Goal: Task Accomplishment & Management: Use online tool/utility

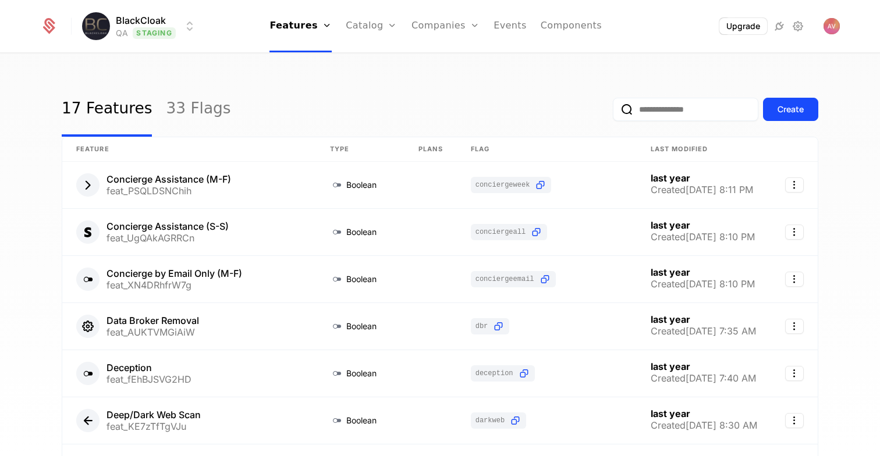
click at [151, 30] on html "BlackCloak QA Staging Features Features Flags Catalog Plans Add Ons Credits Con…" at bounding box center [440, 228] width 880 height 456
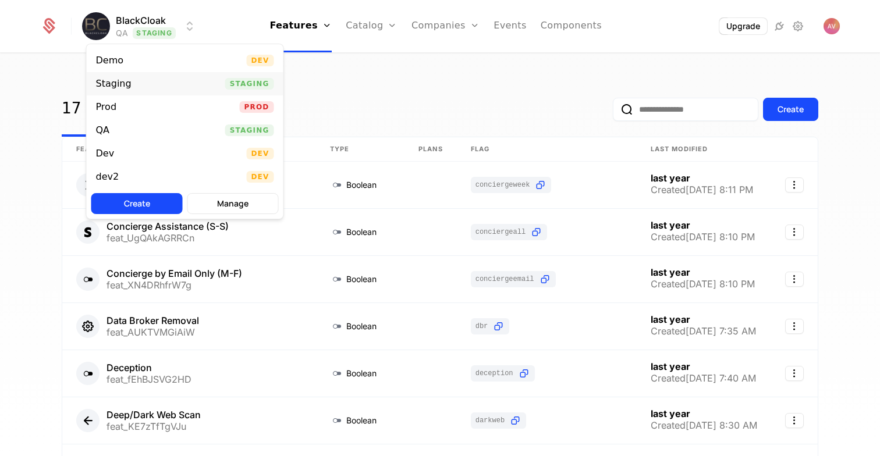
click at [140, 84] on div "Staging Staging" at bounding box center [185, 83] width 197 height 23
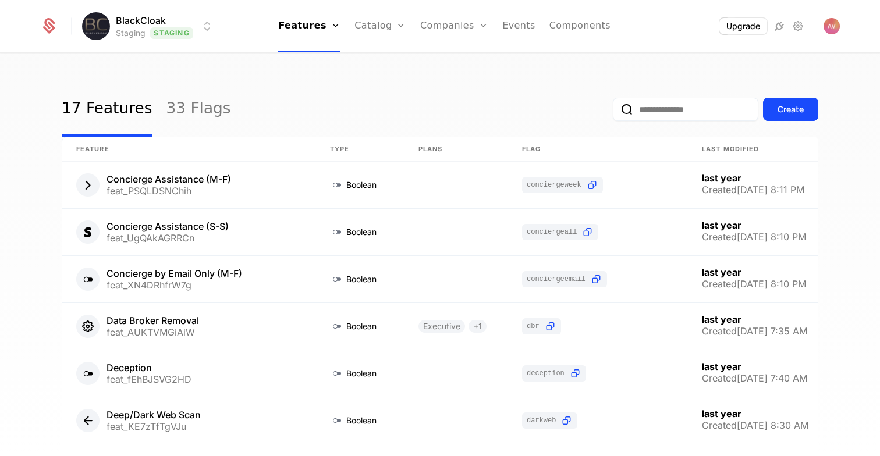
click at [648, 118] on input "email" at bounding box center [685, 109] width 145 height 23
click at [379, 34] on link "Catalog" at bounding box center [380, 26] width 52 height 52
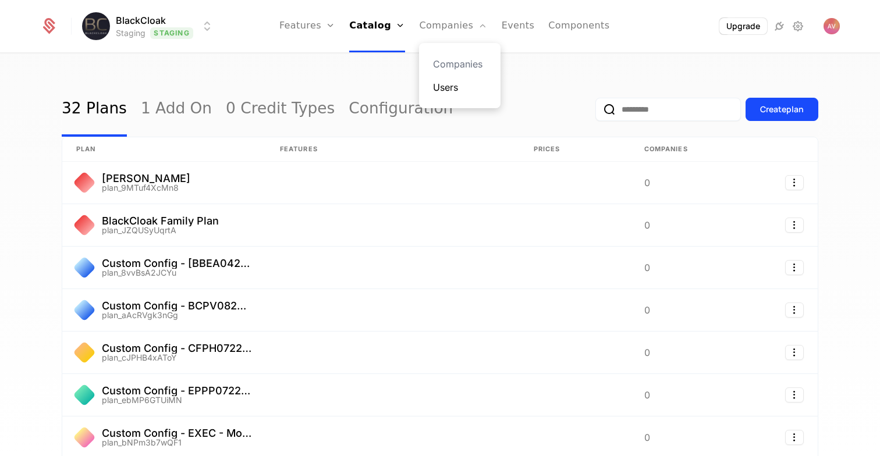
click at [450, 84] on link "Users" at bounding box center [460, 87] width 54 height 14
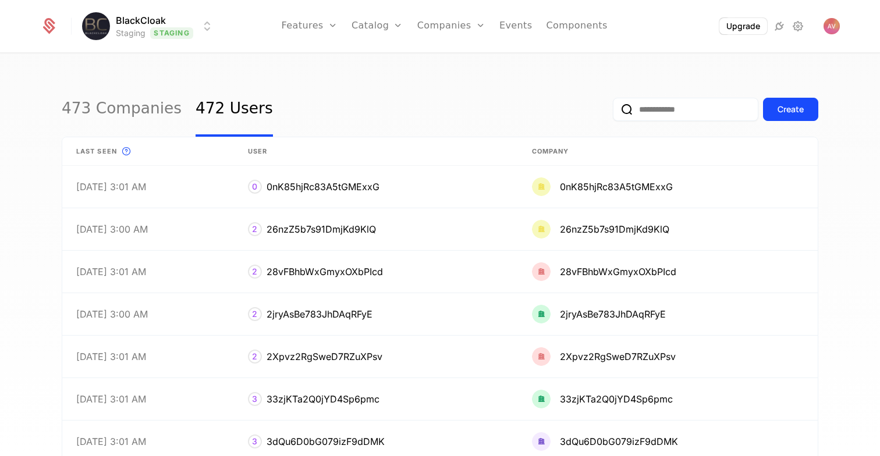
click at [675, 115] on input "email" at bounding box center [685, 109] width 145 height 23
paste input "**********"
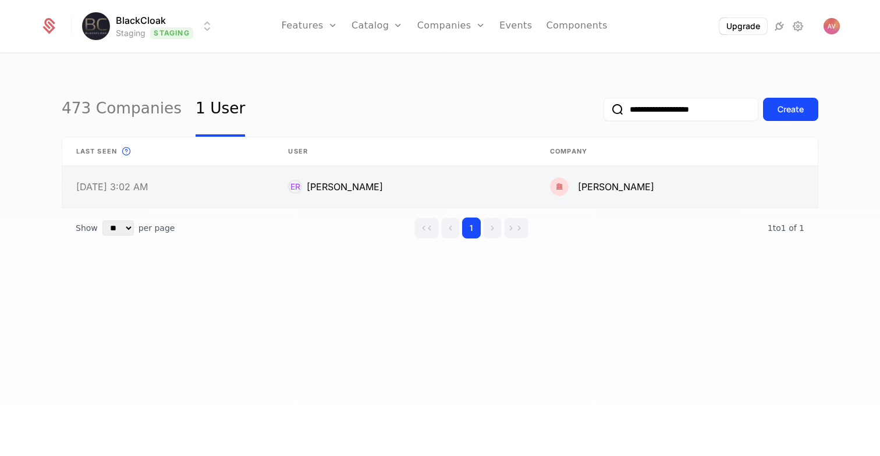
type input "**********"
click at [397, 174] on link at bounding box center [405, 187] width 262 height 42
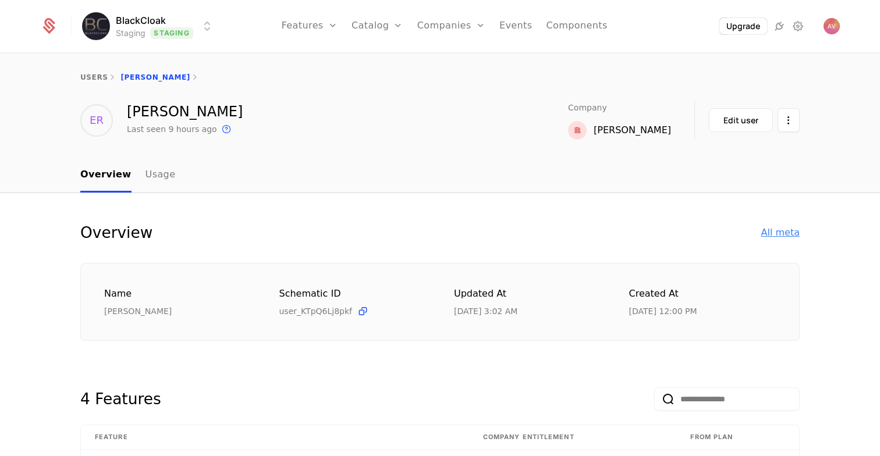
click at [770, 232] on div "All meta" at bounding box center [780, 233] width 38 height 14
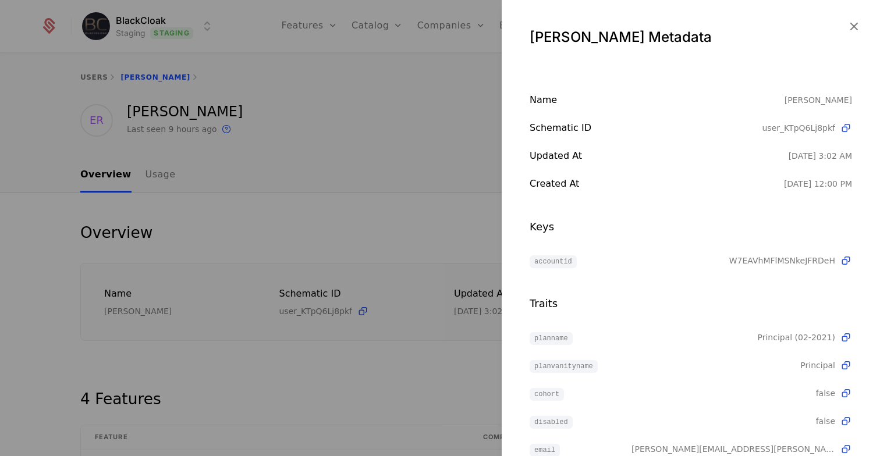
scroll to position [84, 0]
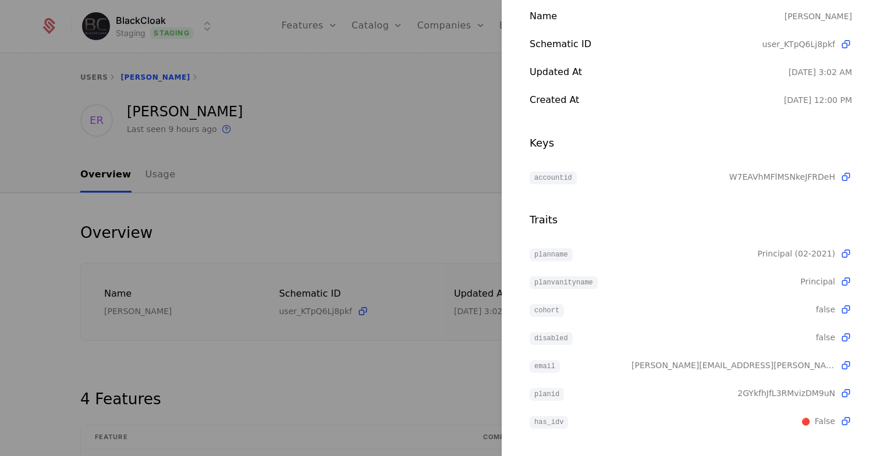
click at [368, 376] on div at bounding box center [440, 228] width 880 height 456
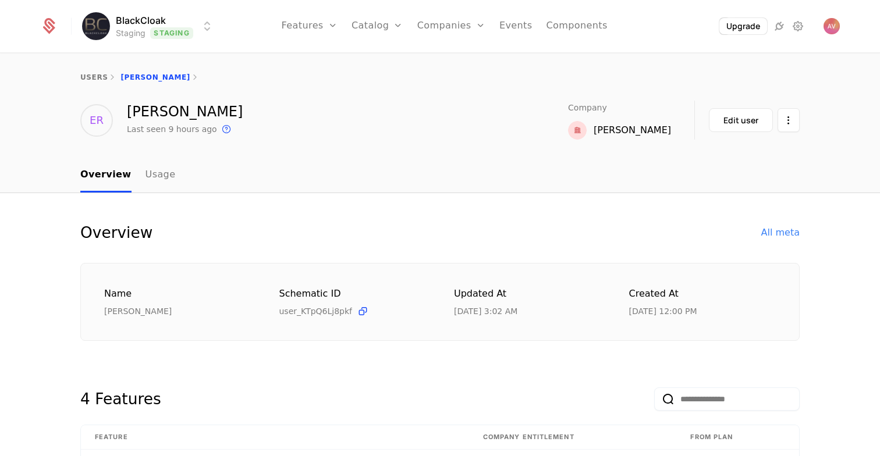
click at [446, 90] on div "users [PERSON_NAME]" at bounding box center [440, 77] width 880 height 47
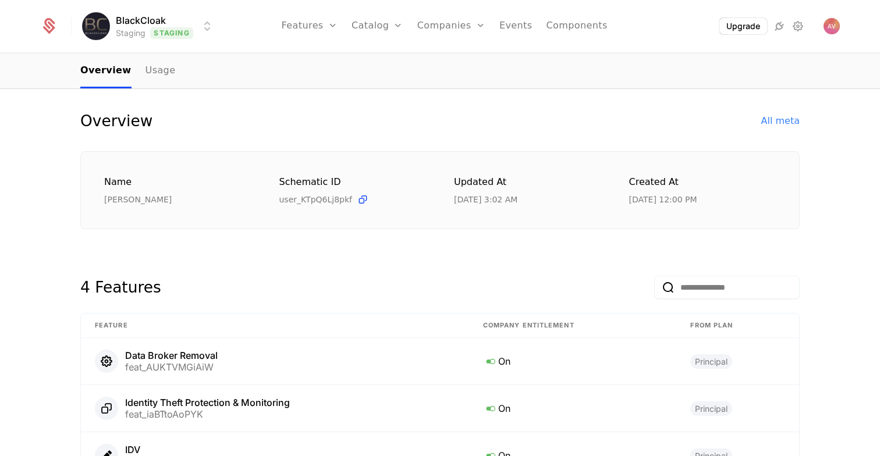
scroll to position [0, 0]
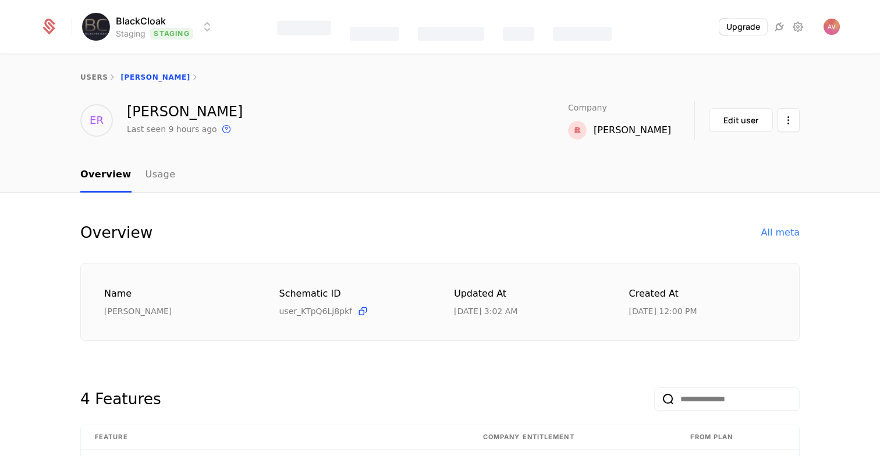
click at [266, 382] on div "4 Features" at bounding box center [439, 397] width 719 height 56
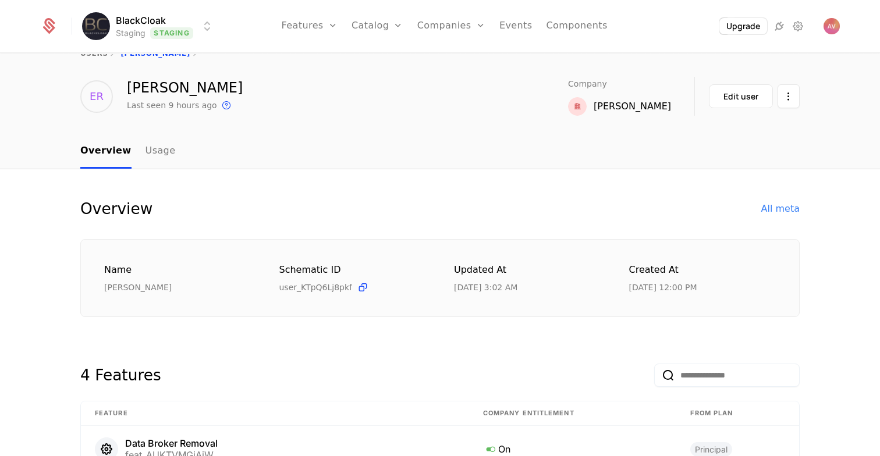
scroll to position [26, 0]
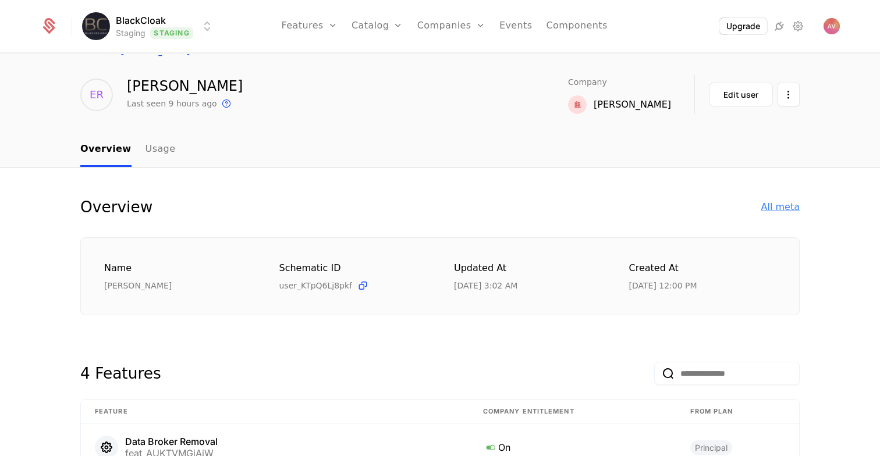
click at [793, 206] on div "All meta" at bounding box center [780, 207] width 38 height 14
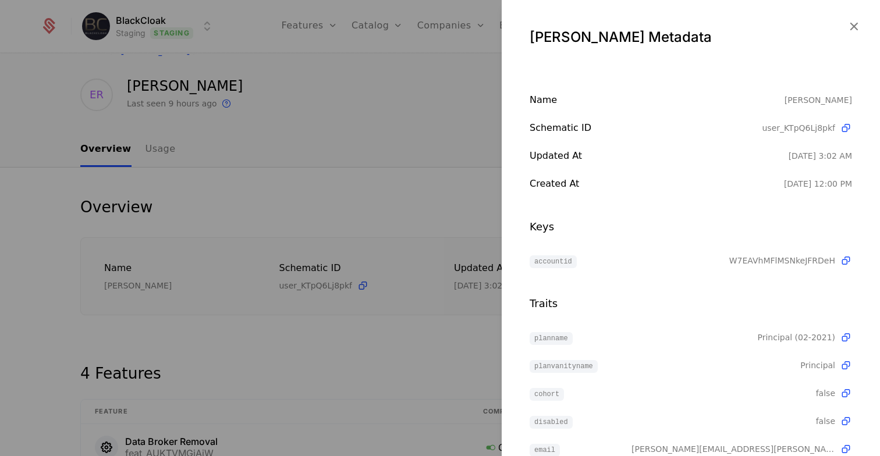
scroll to position [84, 0]
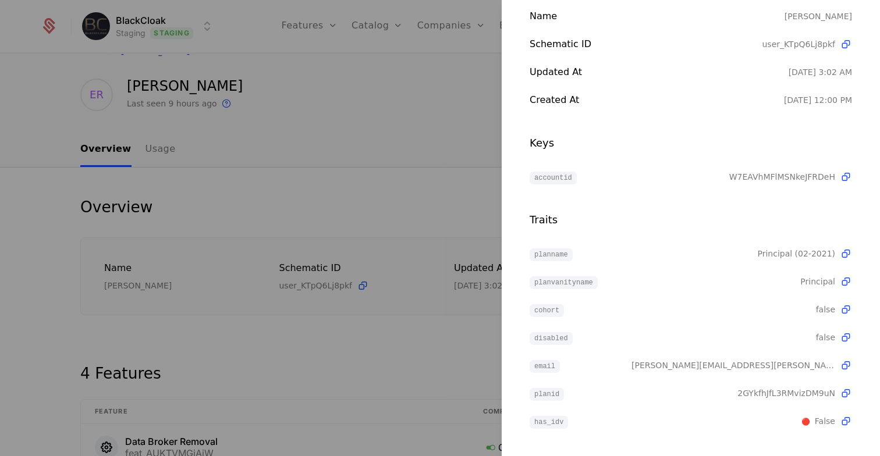
click at [321, 190] on div at bounding box center [440, 228] width 880 height 456
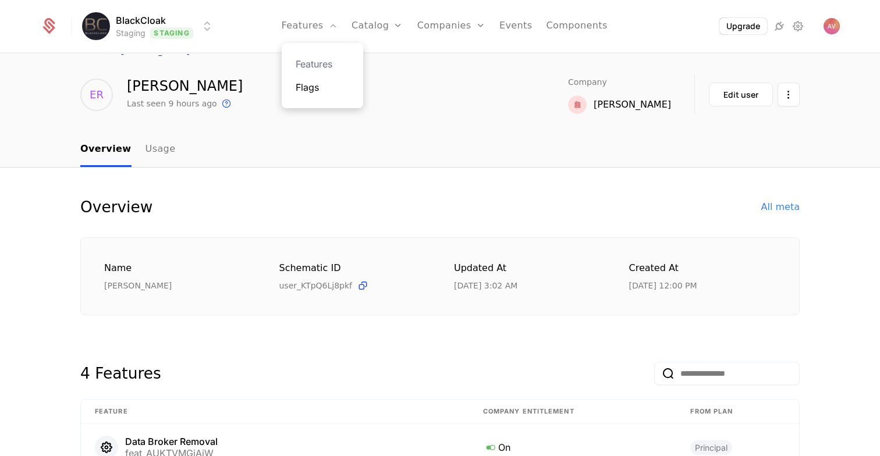
click at [320, 83] on link "Flags" at bounding box center [323, 87] width 54 height 14
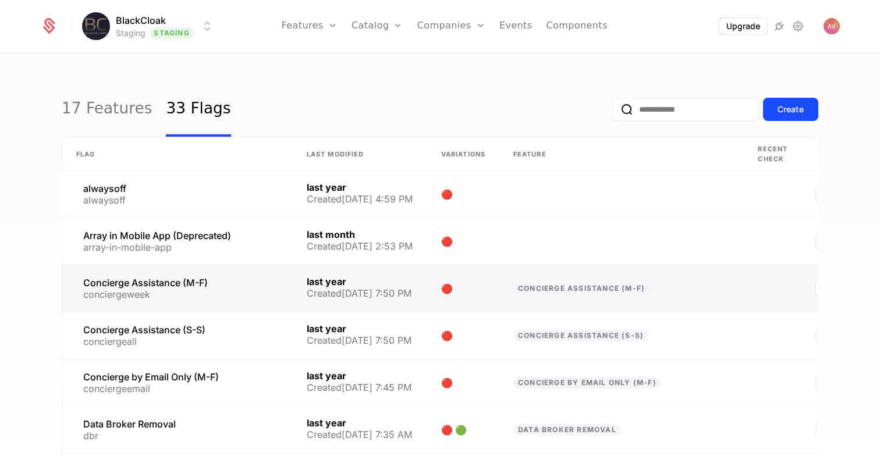
scroll to position [284, 0]
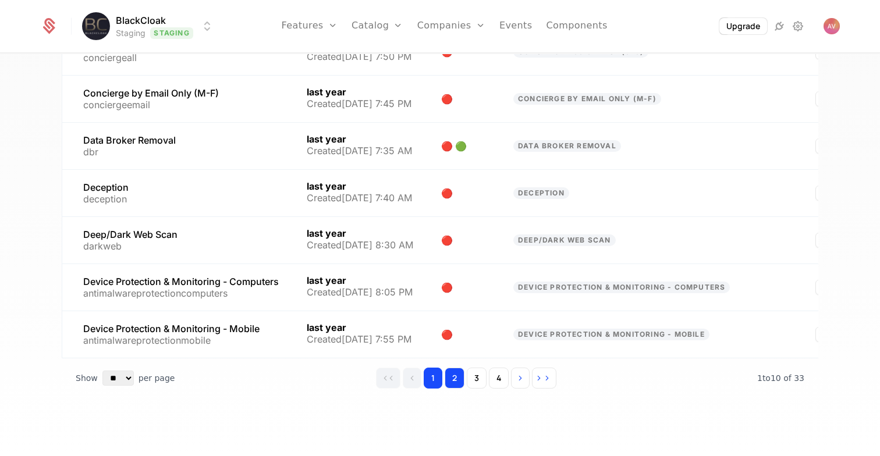
click at [459, 378] on button "2" at bounding box center [455, 378] width 20 height 21
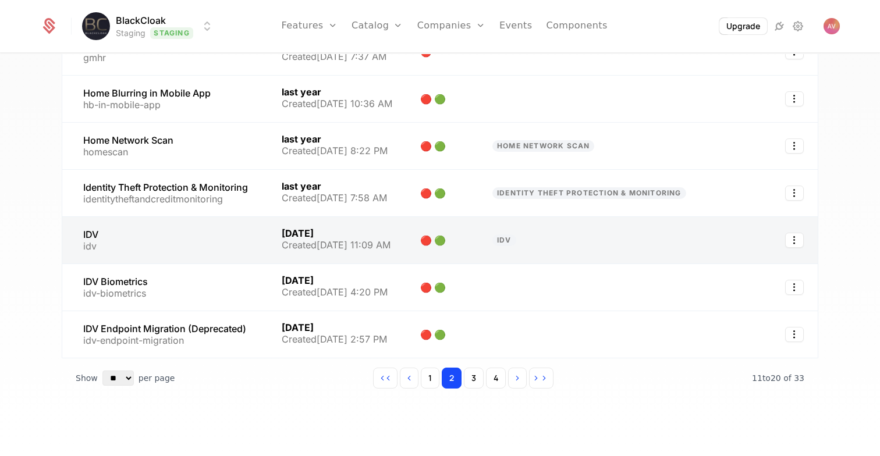
click at [584, 223] on link at bounding box center [590, 240] width 225 height 47
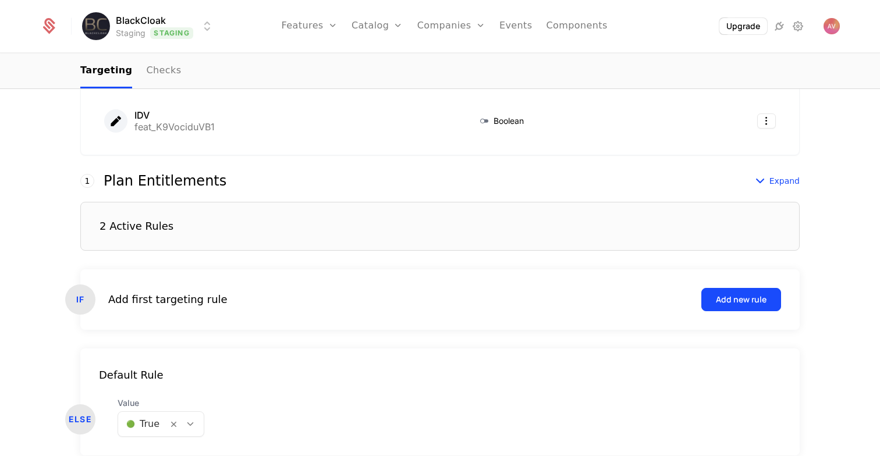
scroll to position [306, 0]
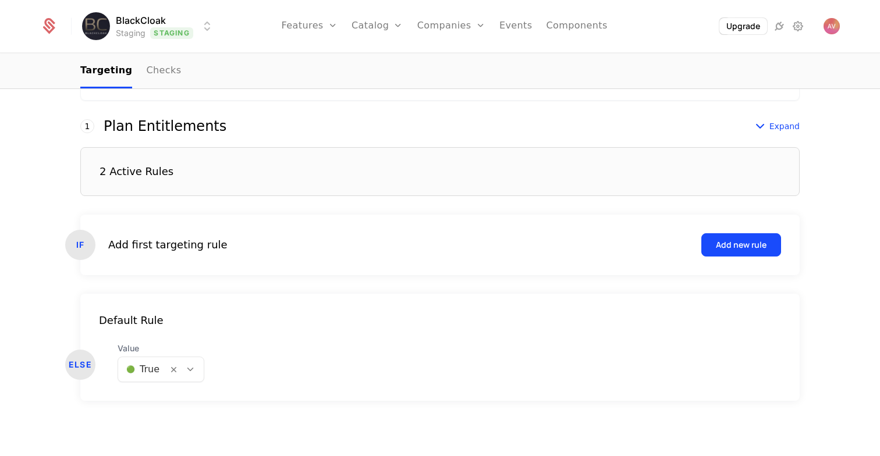
click at [503, 178] on div "2 Active Rules" at bounding box center [439, 171] width 719 height 49
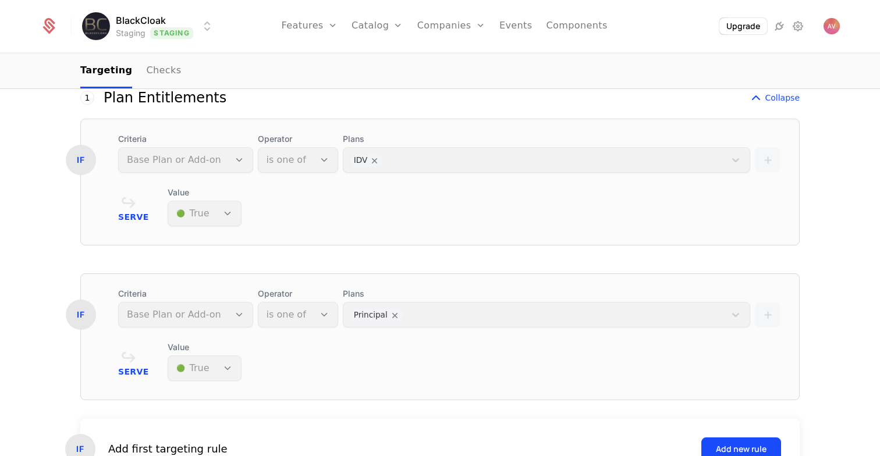
scroll to position [340, 0]
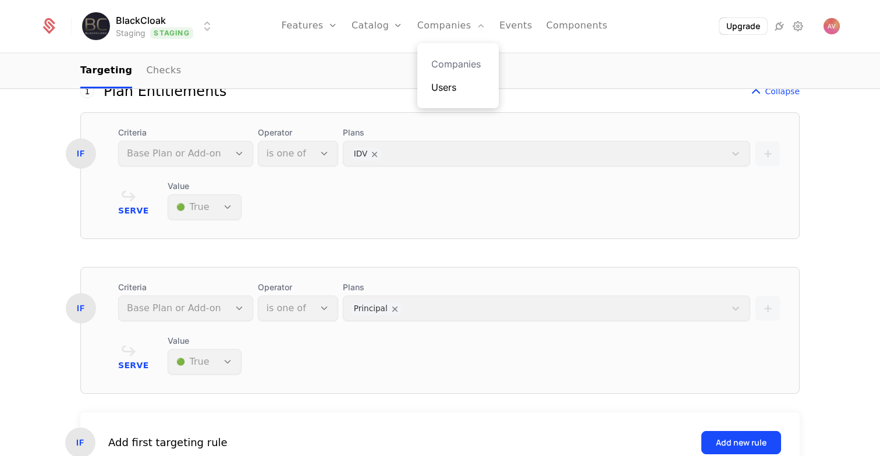
click at [441, 88] on link "Users" at bounding box center [458, 87] width 54 height 14
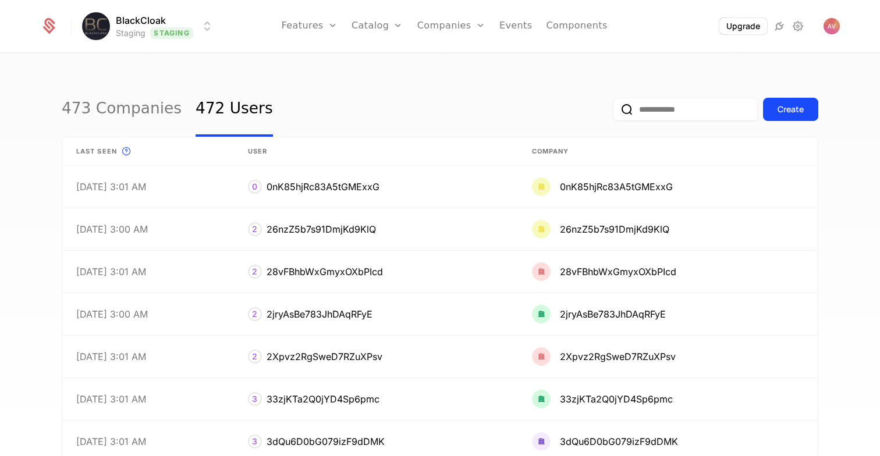
click at [647, 113] on input "email" at bounding box center [685, 109] width 145 height 23
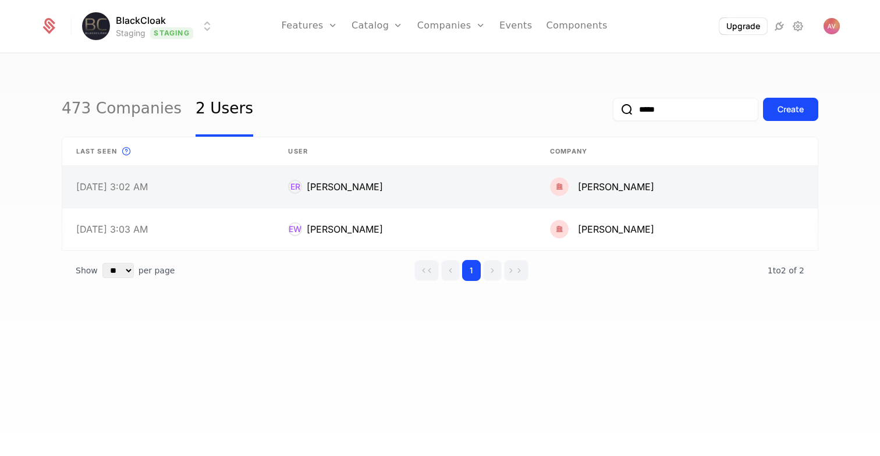
type input "*****"
click at [663, 197] on link at bounding box center [677, 187] width 282 height 42
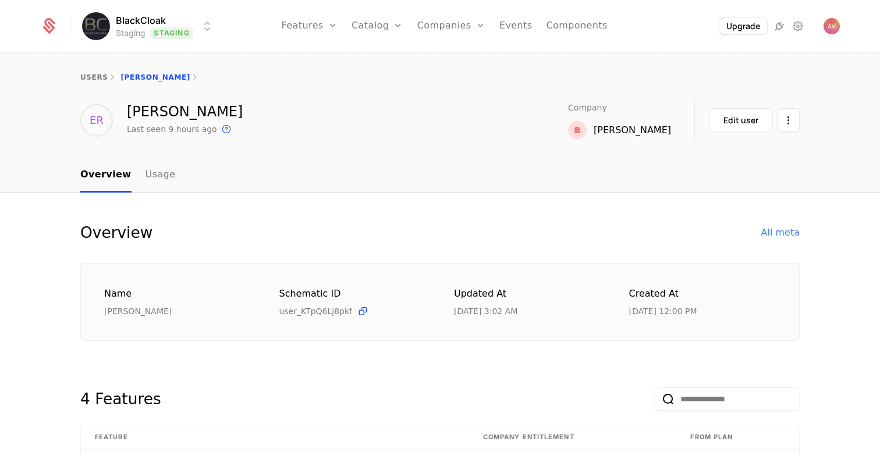
click at [782, 242] on div "Overview All meta" at bounding box center [439, 232] width 719 height 23
click at [782, 236] on div "All meta" at bounding box center [780, 233] width 38 height 14
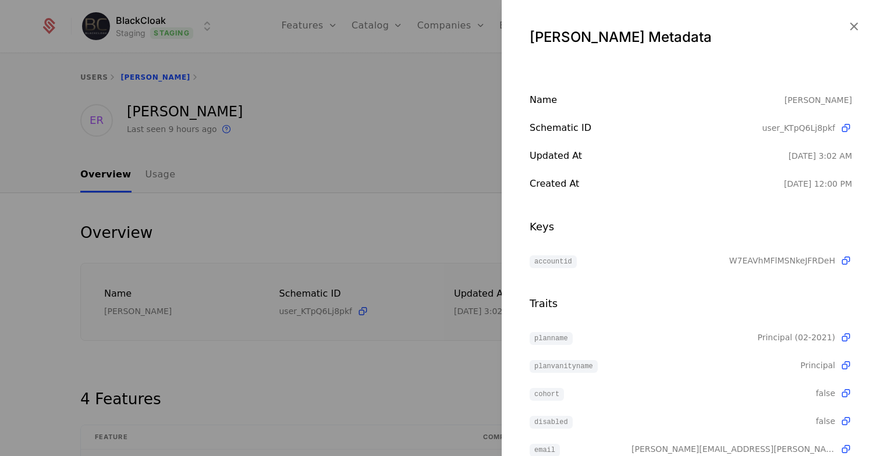
scroll to position [84, 0]
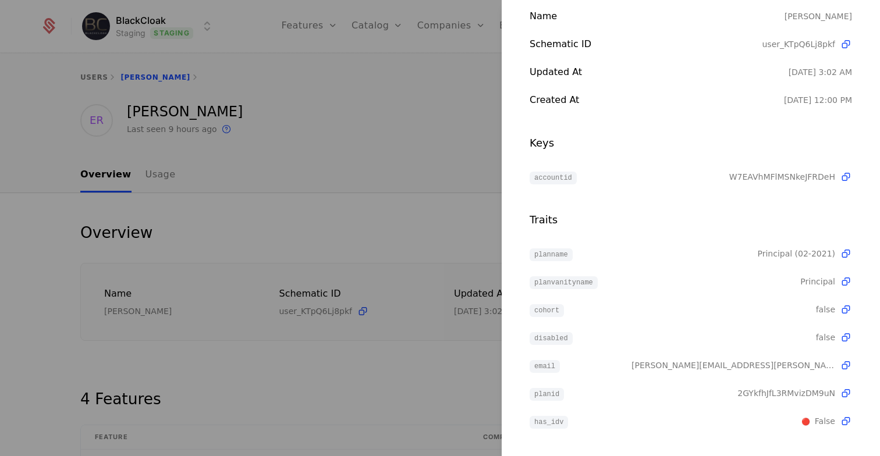
click at [435, 251] on div at bounding box center [440, 228] width 880 height 456
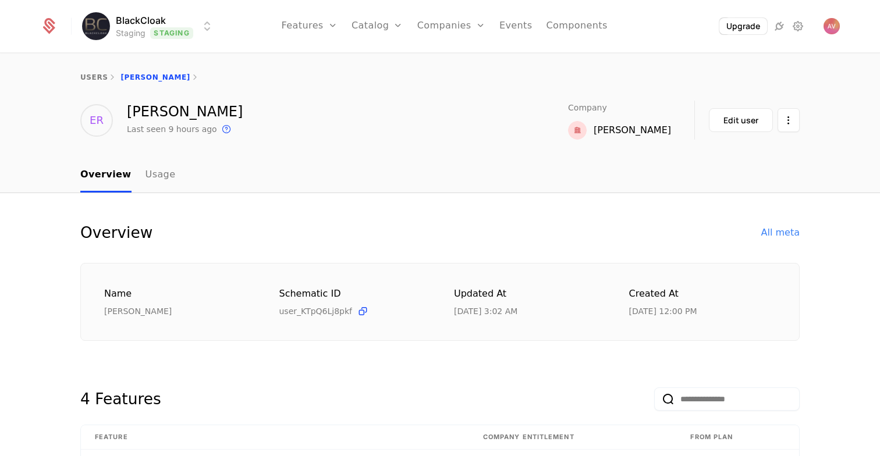
scroll to position [238, 0]
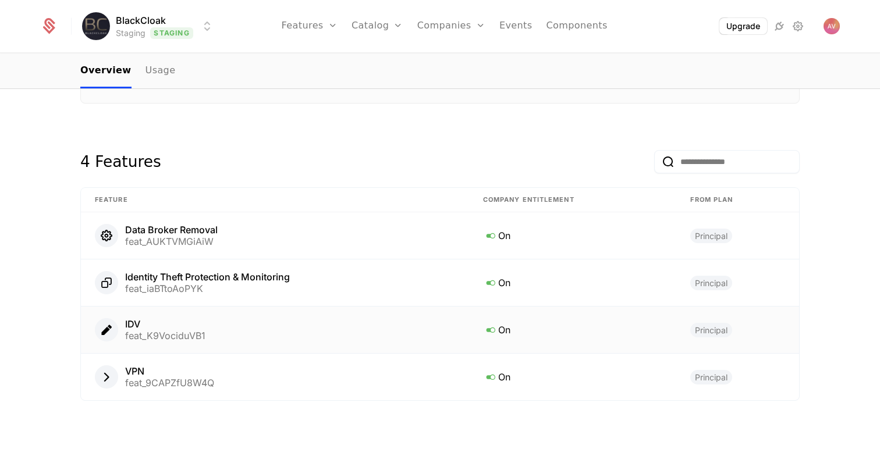
click at [492, 327] on icon at bounding box center [490, 329] width 15 height 15
click at [492, 331] on icon at bounding box center [490, 329] width 15 height 15
click at [106, 333] on icon at bounding box center [106, 329] width 15 height 15
click at [104, 326] on icon at bounding box center [106, 329] width 15 height 15
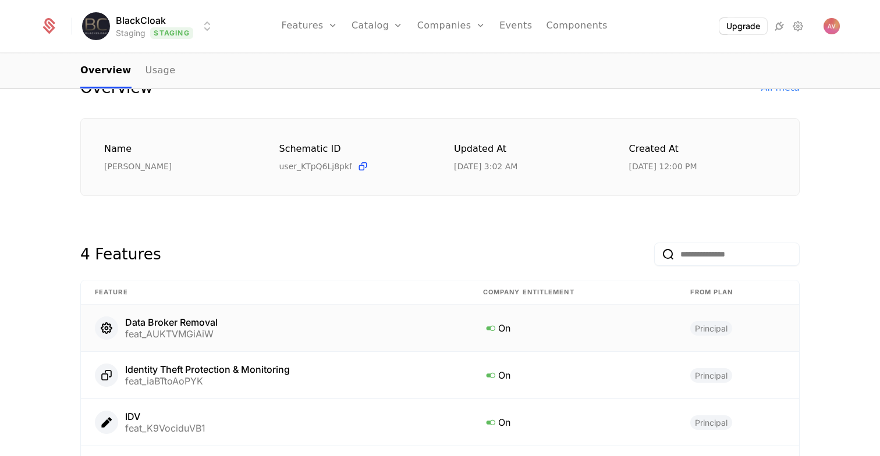
scroll to position [0, 0]
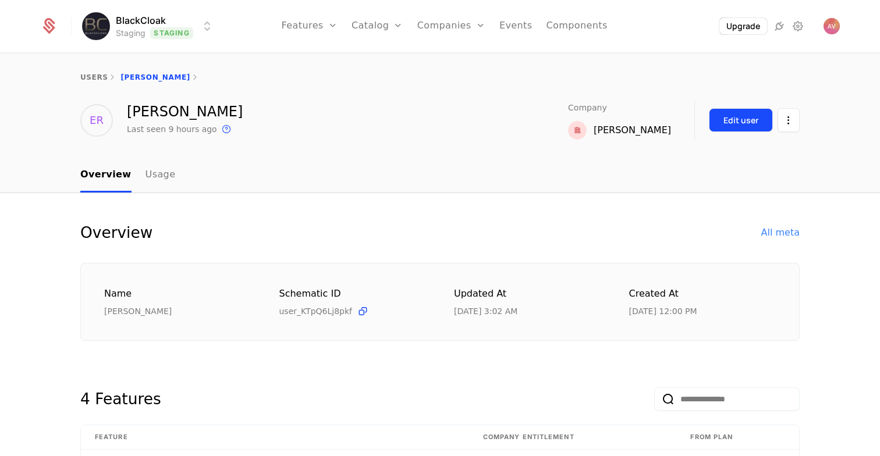
click at [743, 120] on div "Edit user" at bounding box center [740, 121] width 35 height 12
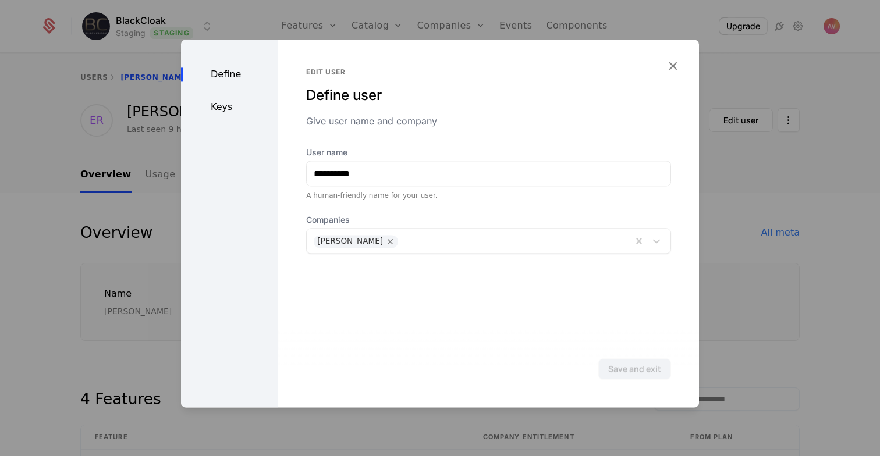
click at [226, 108] on div "Keys" at bounding box center [229, 107] width 97 height 14
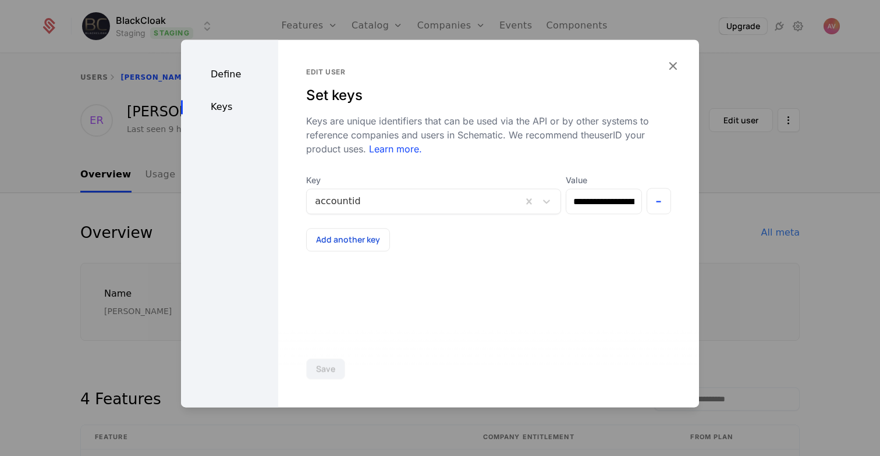
click at [228, 80] on div "Define" at bounding box center [229, 75] width 97 height 14
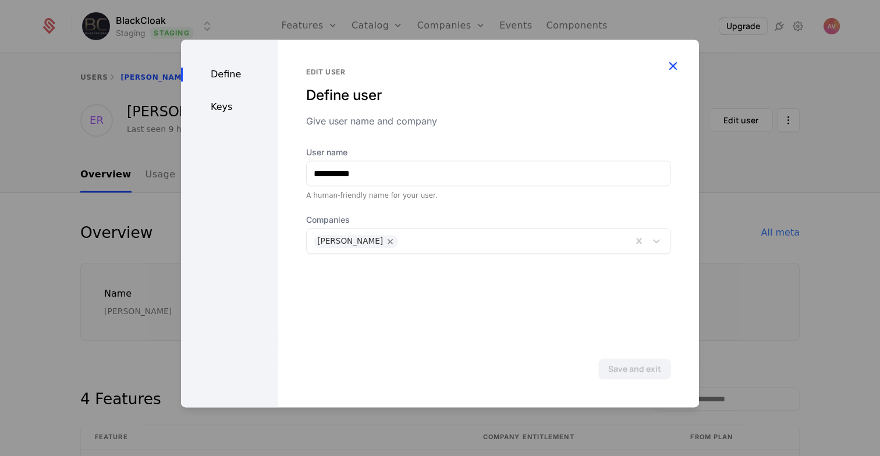
click at [674, 65] on icon "button" at bounding box center [672, 65] width 15 height 15
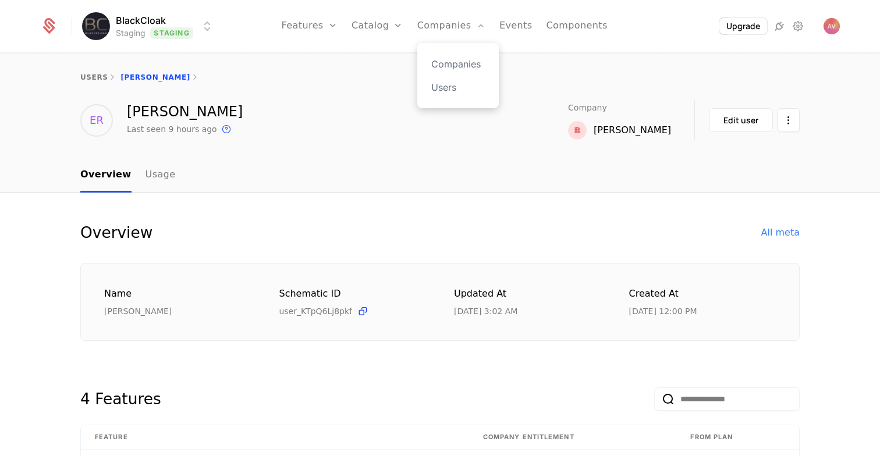
click at [456, 96] on div "Companies Users" at bounding box center [457, 75] width 81 height 65
click at [451, 90] on link "Users" at bounding box center [458, 87] width 54 height 14
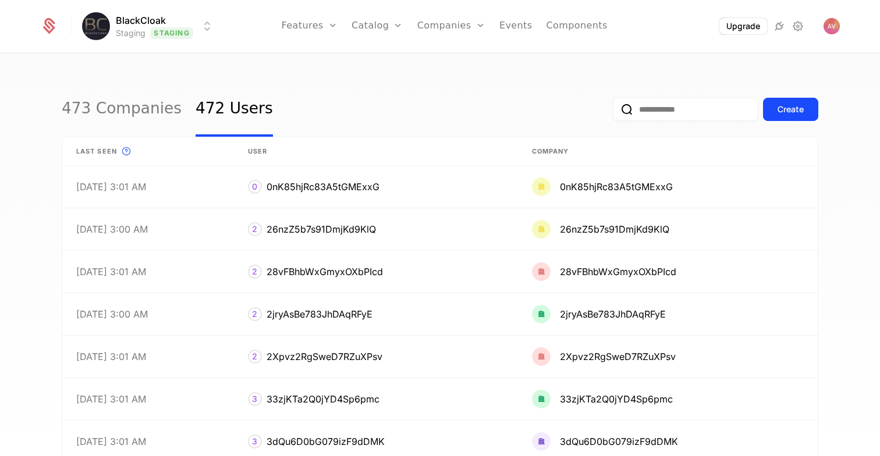
click at [716, 118] on input "email" at bounding box center [685, 109] width 145 height 23
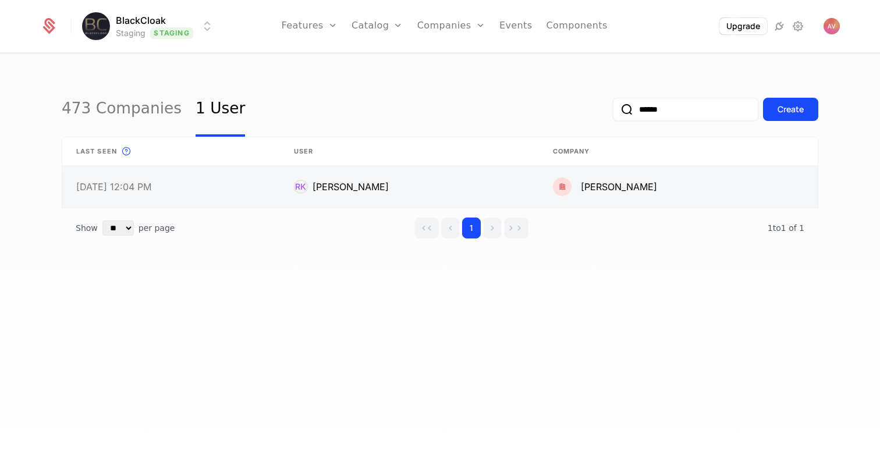
type input "******"
click at [640, 186] on link at bounding box center [678, 187] width 279 height 42
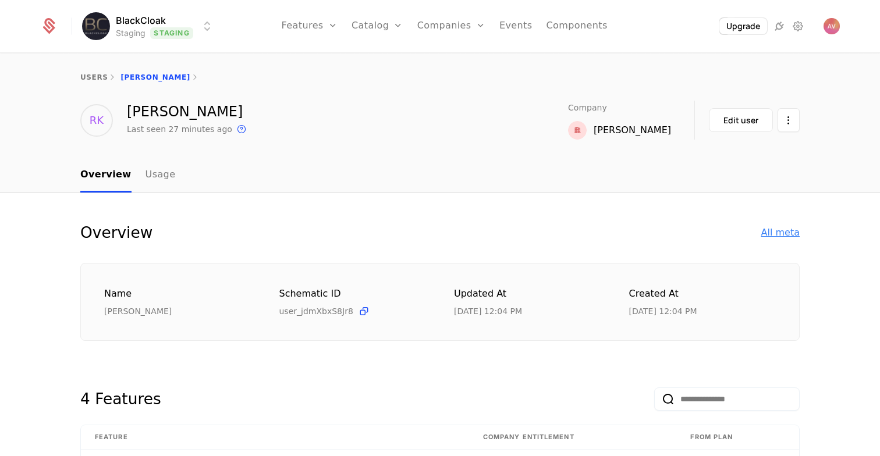
click at [777, 233] on div "All meta" at bounding box center [780, 233] width 38 height 14
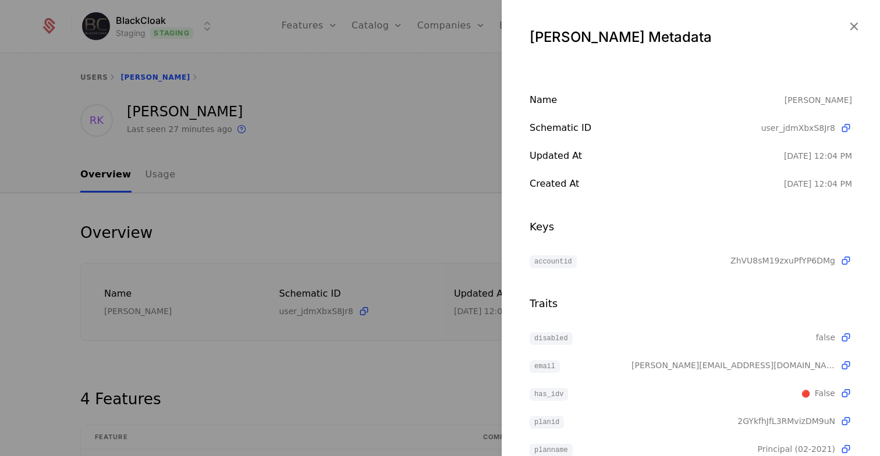
scroll to position [84, 0]
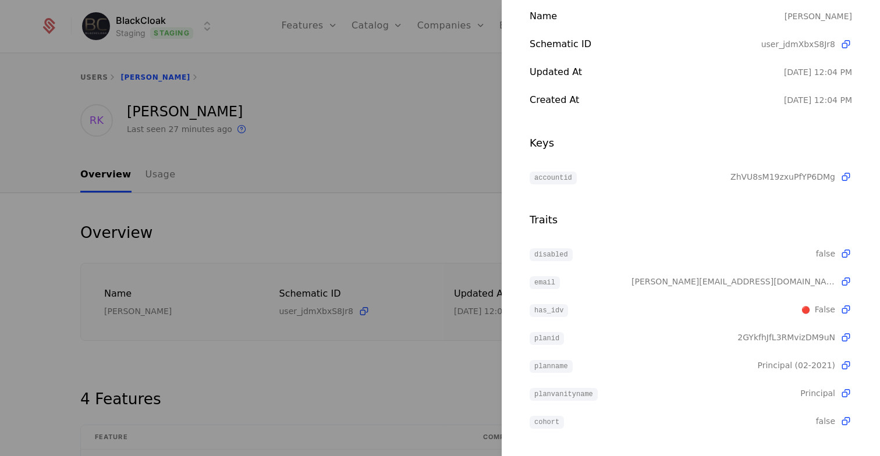
click at [360, 225] on div at bounding box center [440, 228] width 880 height 456
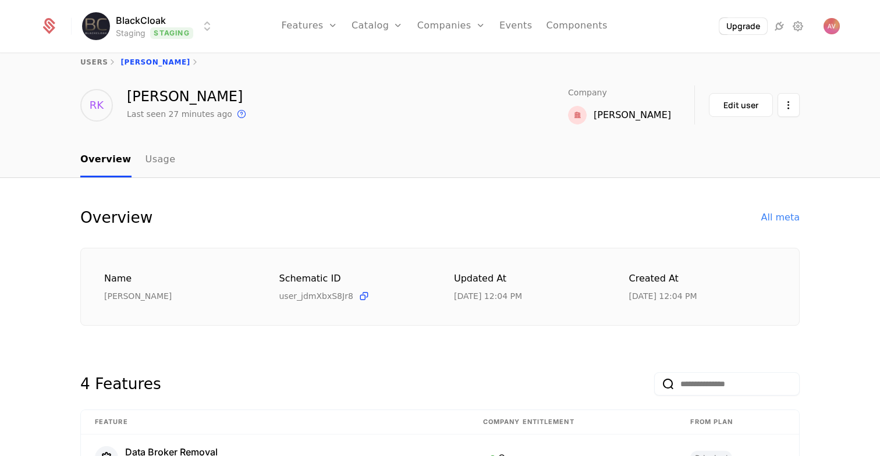
scroll to position [17, 0]
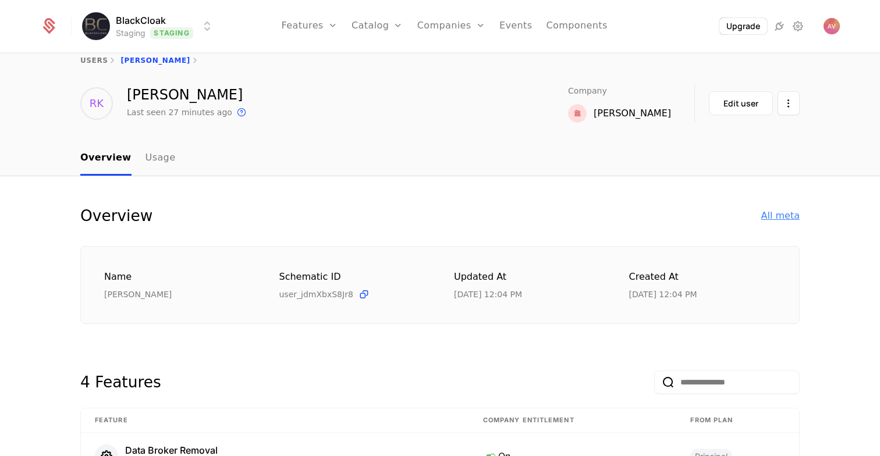
click at [784, 220] on div "All meta" at bounding box center [780, 216] width 38 height 14
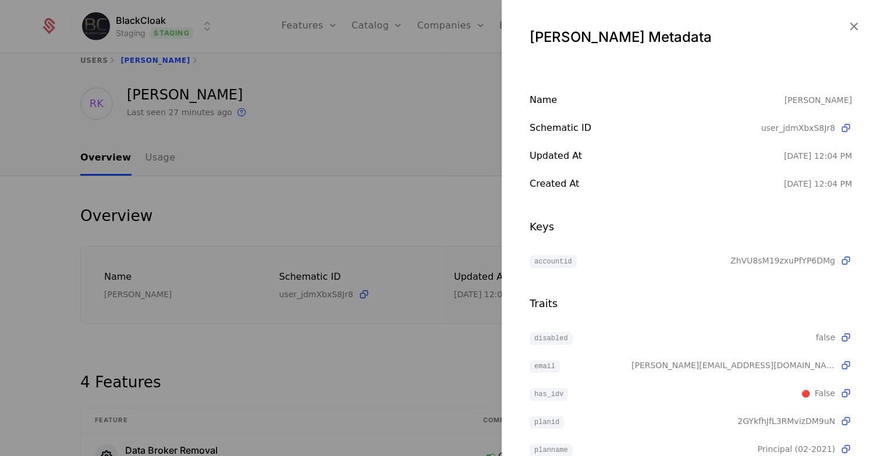
scroll to position [84, 0]
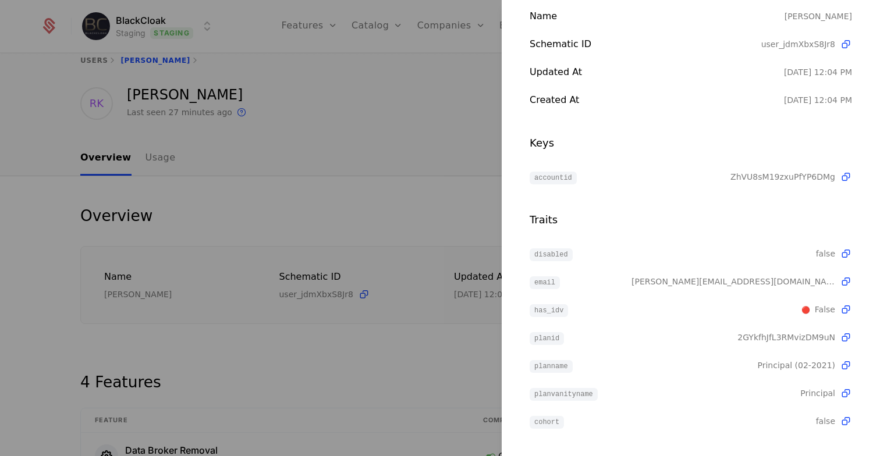
click at [333, 278] on div at bounding box center [440, 228] width 880 height 456
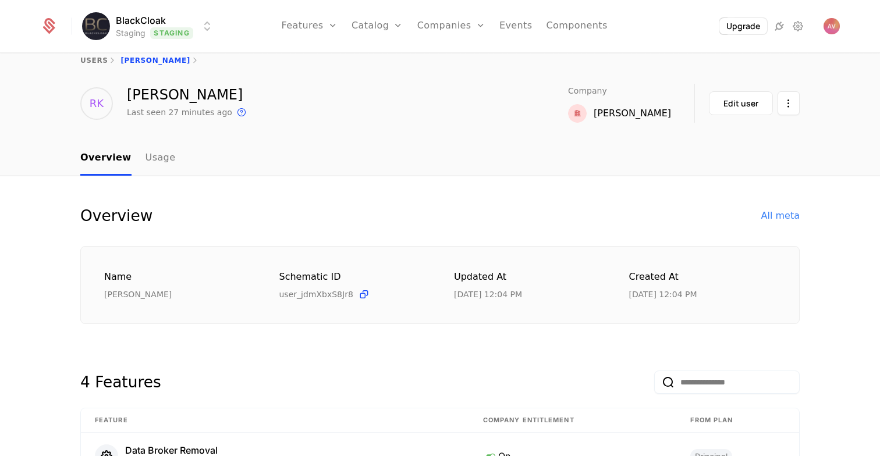
scroll to position [238, 0]
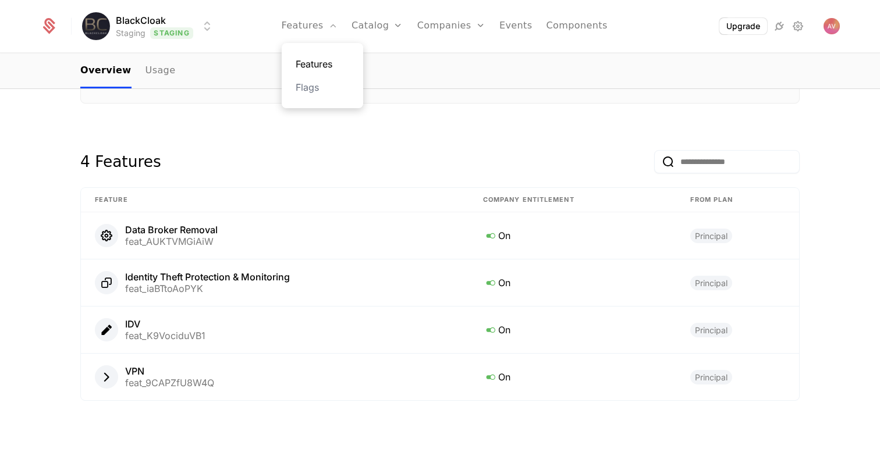
click at [317, 66] on link "Features" at bounding box center [323, 64] width 54 height 14
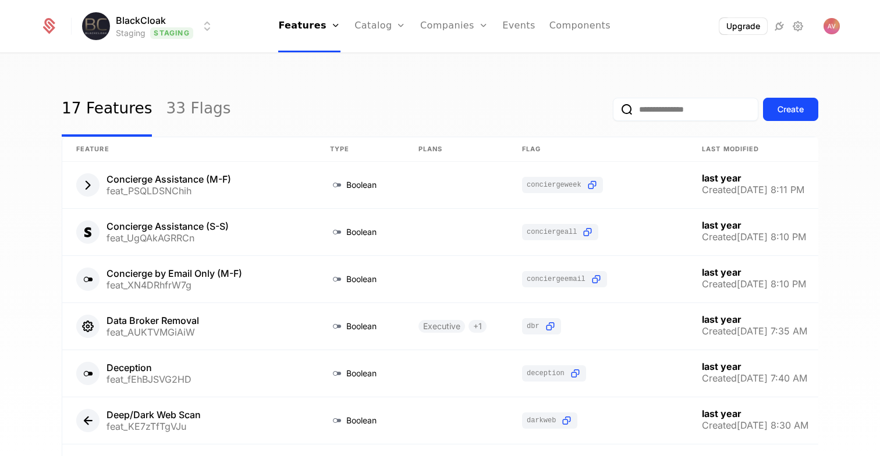
click at [646, 107] on input "email" at bounding box center [685, 109] width 145 height 23
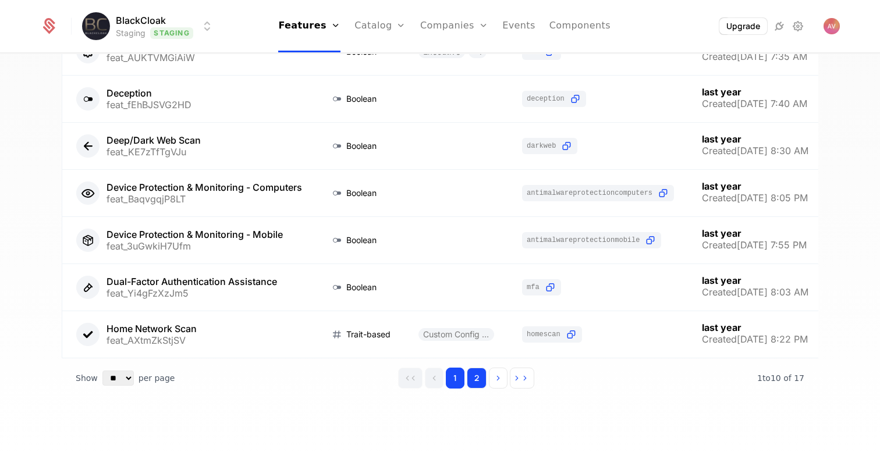
click at [473, 382] on button "2" at bounding box center [477, 378] width 20 height 21
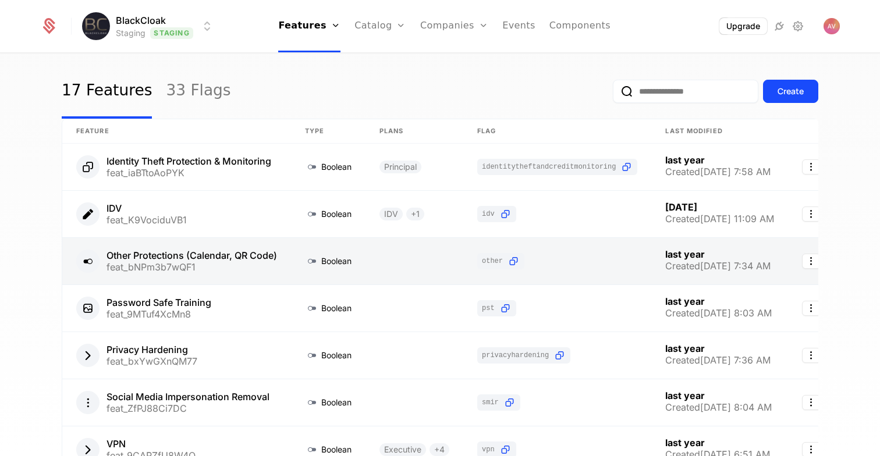
scroll to position [17, 0]
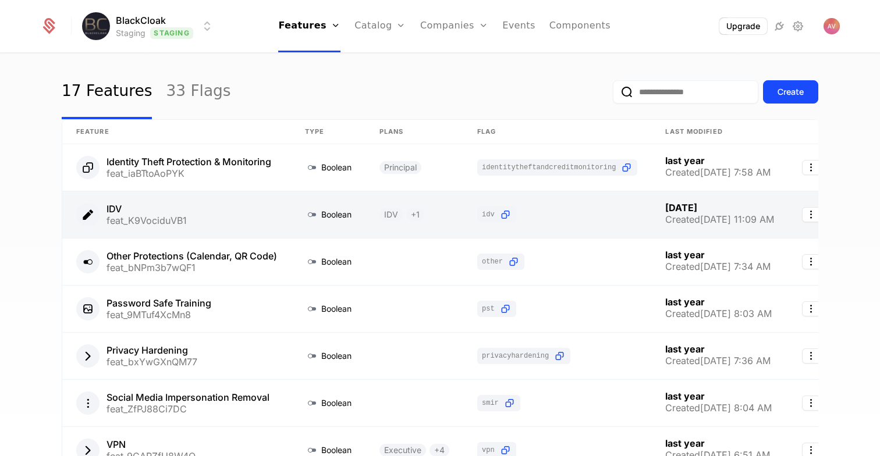
click at [271, 209] on link at bounding box center [176, 214] width 229 height 47
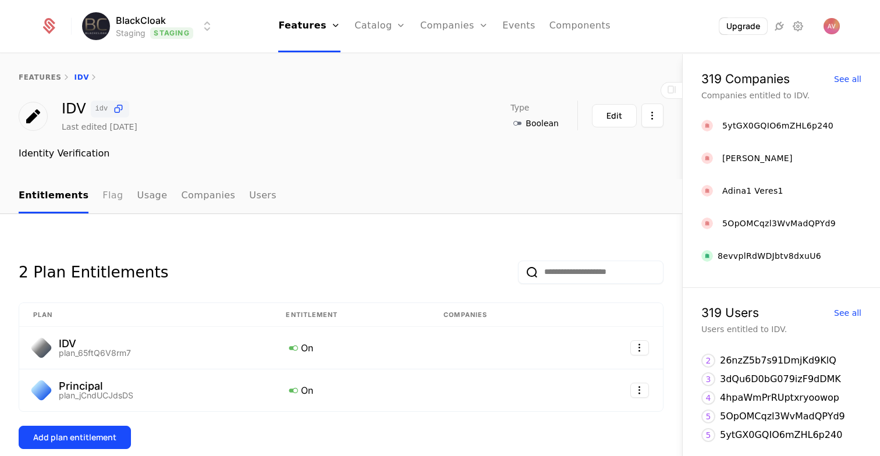
click at [102, 197] on link "Flag" at bounding box center [112, 196] width 20 height 34
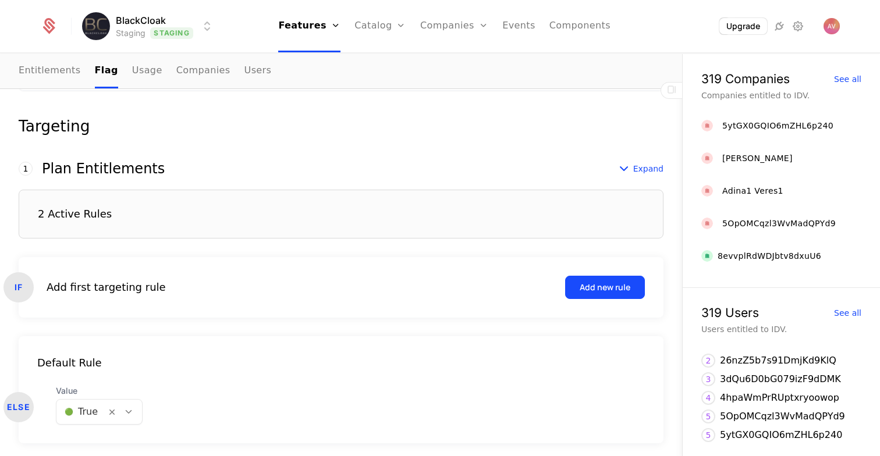
scroll to position [277, 0]
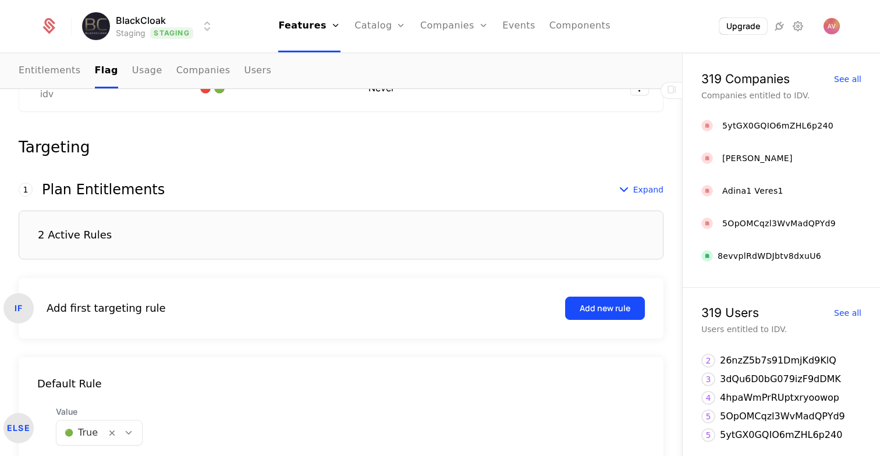
click at [132, 236] on div "2 Active Rules" at bounding box center [341, 235] width 645 height 49
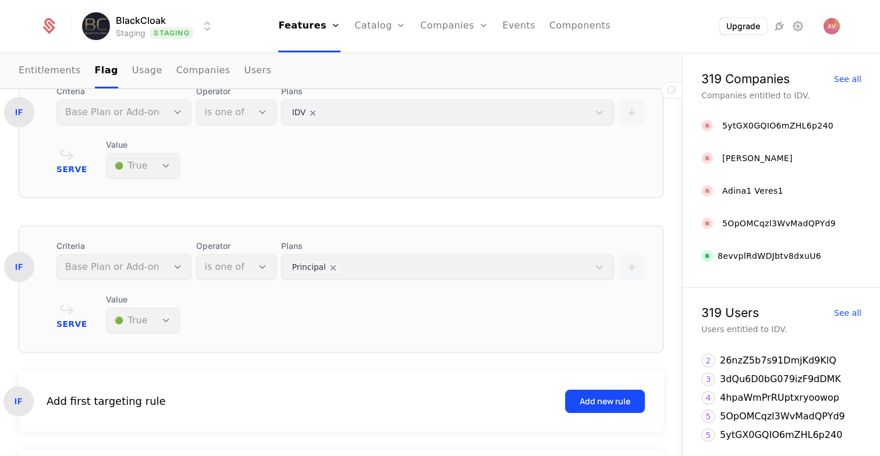
scroll to position [388, 0]
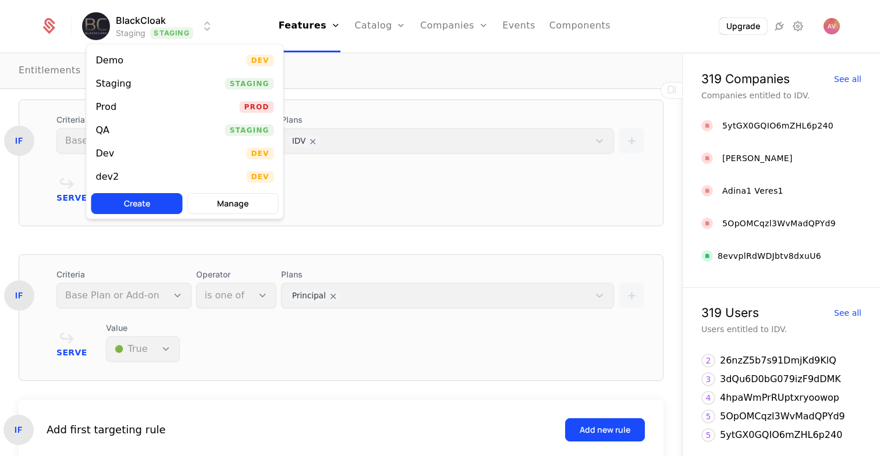
click at [167, 31] on html "BlackCloak Staging Staging Features Features Flags Catalog Plans Add Ons Credit…" at bounding box center [440, 228] width 880 height 456
click at [168, 104] on div "Prod Prod" at bounding box center [185, 106] width 197 height 23
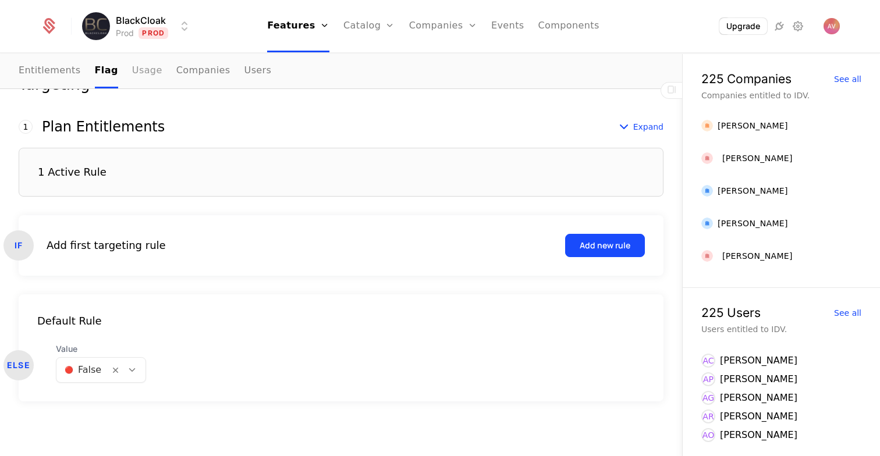
scroll to position [340, 0]
click at [177, 181] on div "1 Active Rule" at bounding box center [341, 171] width 645 height 49
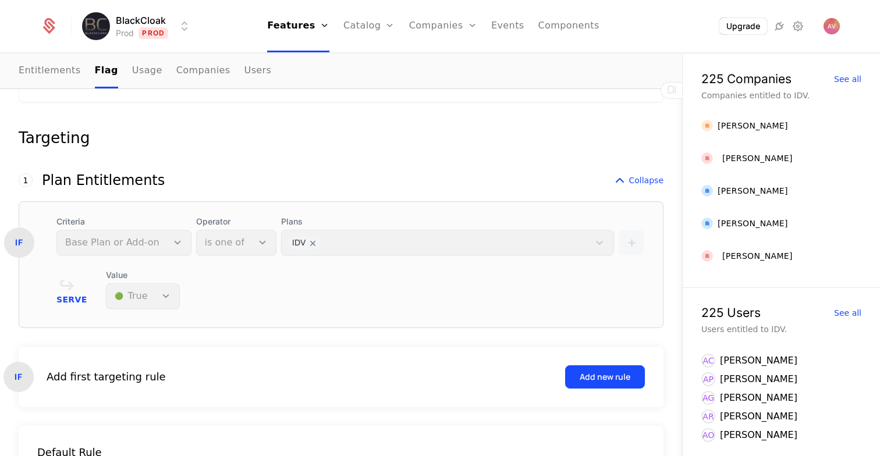
scroll to position [418, 0]
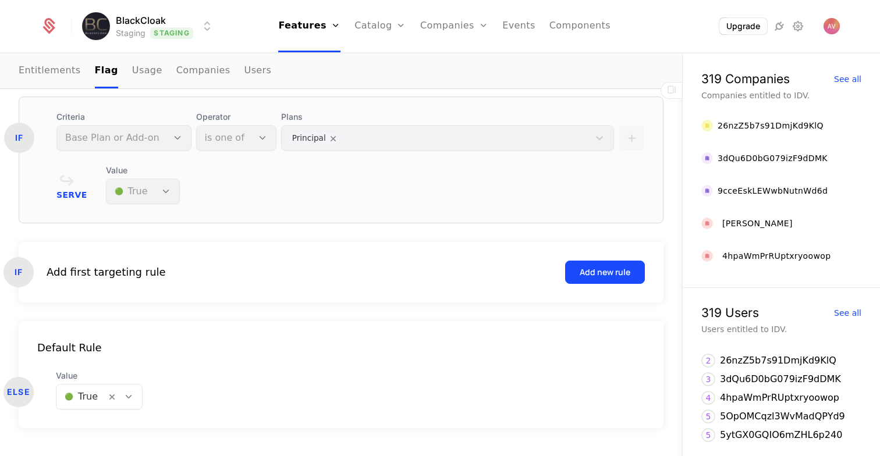
scroll to position [548, 0]
click at [182, 33] on html "BlackCloak Staging Staging Features Features Flags Catalog Plans Add Ons Credit…" at bounding box center [440, 228] width 880 height 456
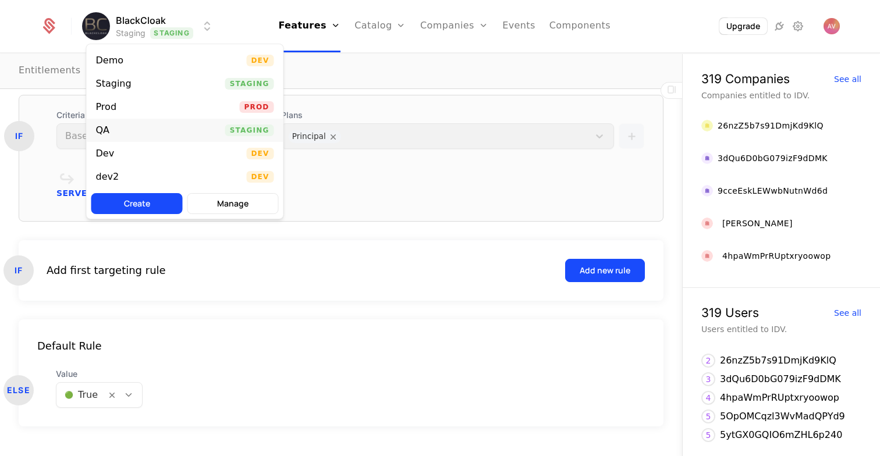
click at [132, 139] on div "QA Staging" at bounding box center [185, 130] width 197 height 23
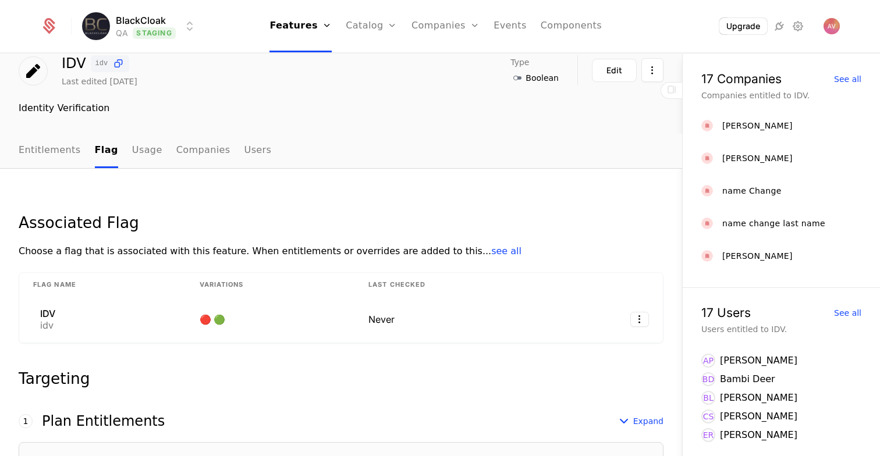
scroll to position [40, 0]
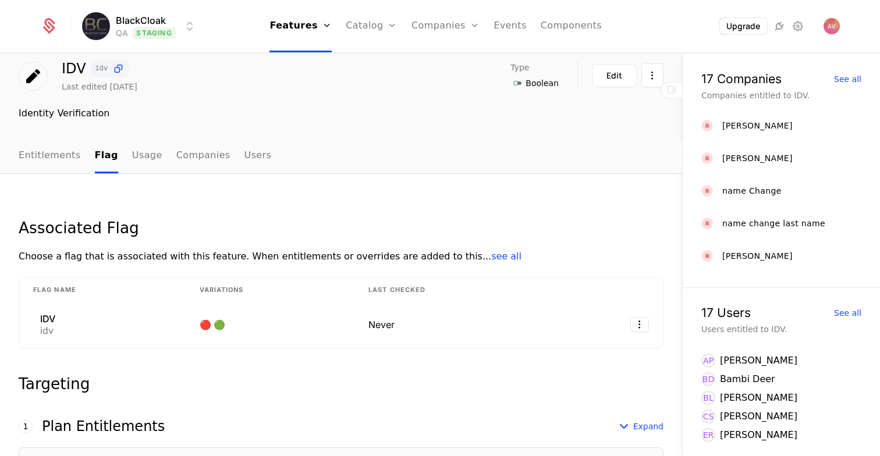
click at [142, 35] on html "BlackCloak QA Staging Features Features Flags Catalog Plans Add Ons Credits Con…" at bounding box center [440, 228] width 880 height 456
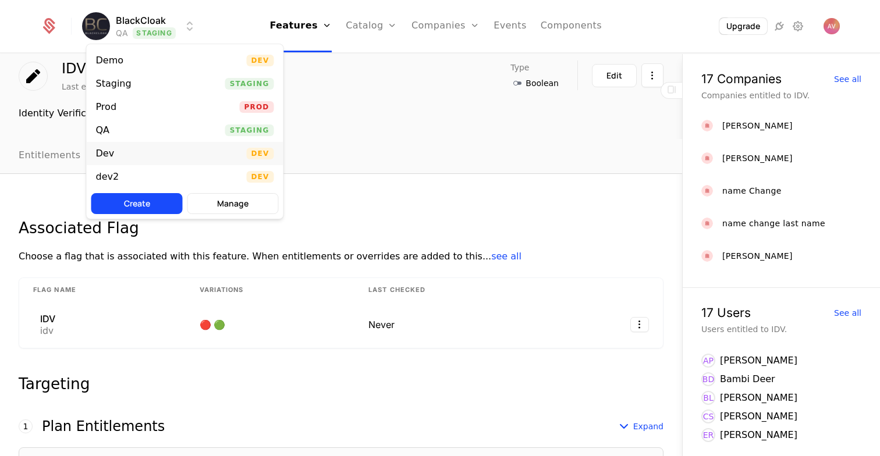
click at [123, 158] on div "[PERSON_NAME]" at bounding box center [185, 153] width 197 height 23
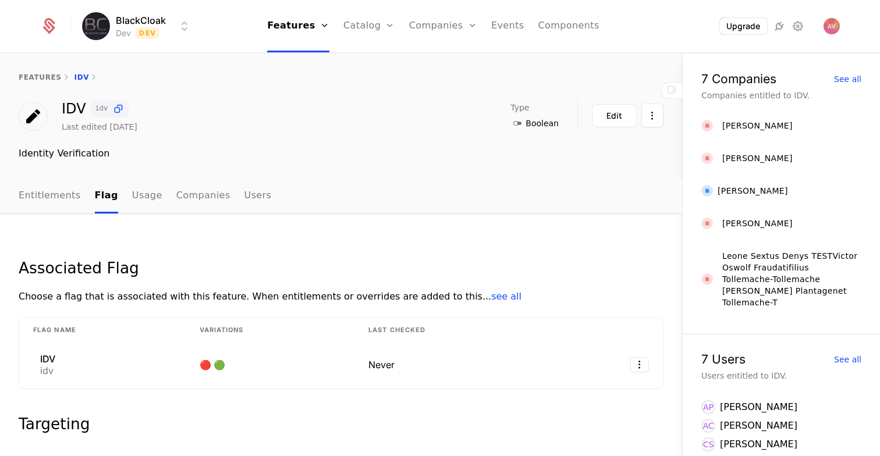
click at [136, 10] on div "BlackCloak Dev Dev Features Features Flags Catalog Plans Add Ons Credits Config…" at bounding box center [439, 26] width 799 height 52
click at [141, 30] on html "BlackCloak Dev Dev Features Features Flags Catalog Plans Add Ons Credits Config…" at bounding box center [440, 228] width 880 height 456
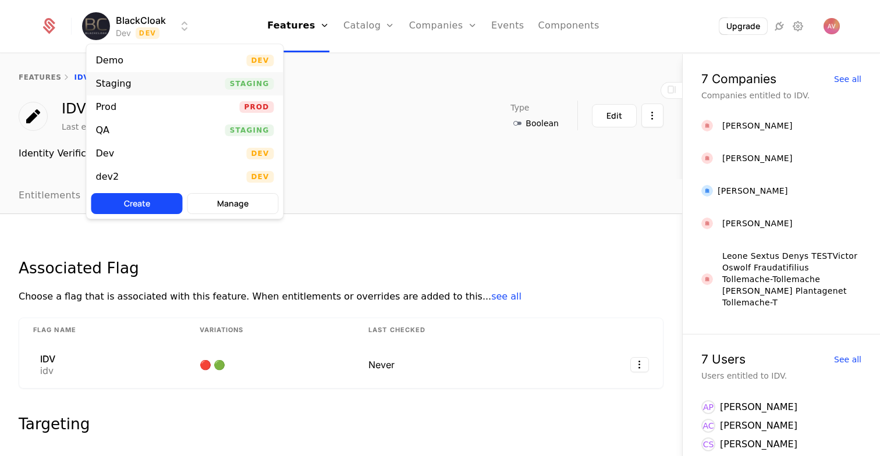
click at [129, 84] on div "Staging" at bounding box center [118, 84] width 45 height 12
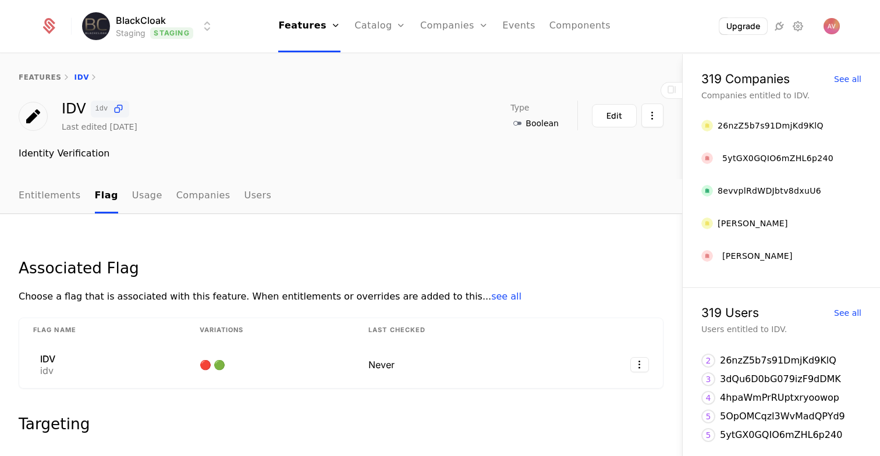
scroll to position [340, 0]
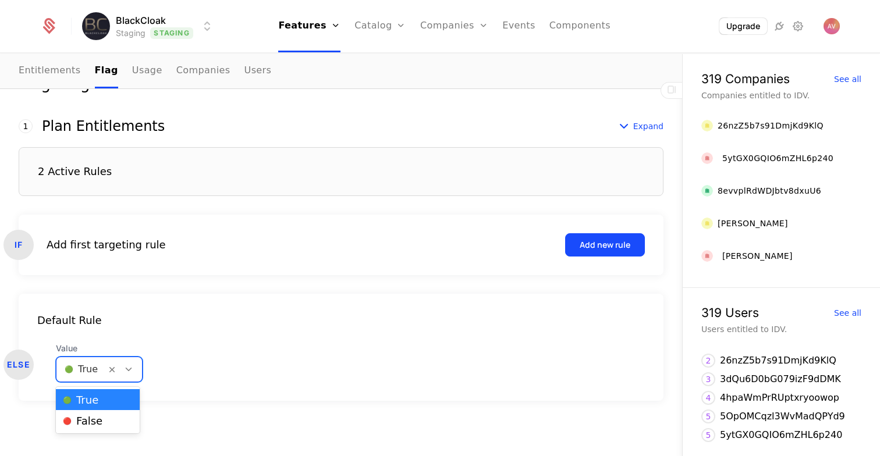
click at [84, 373] on div at bounding box center [81, 369] width 33 height 16
click at [93, 422] on span "🔴 False" at bounding box center [83, 421] width 40 height 10
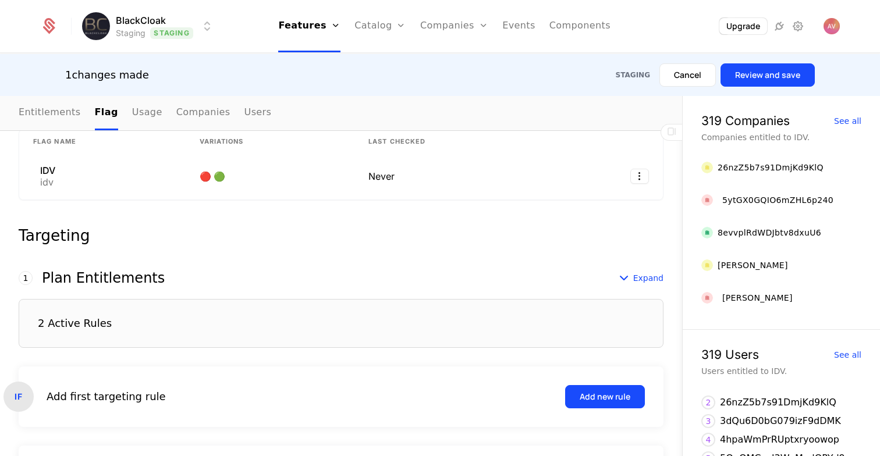
scroll to position [318, 0]
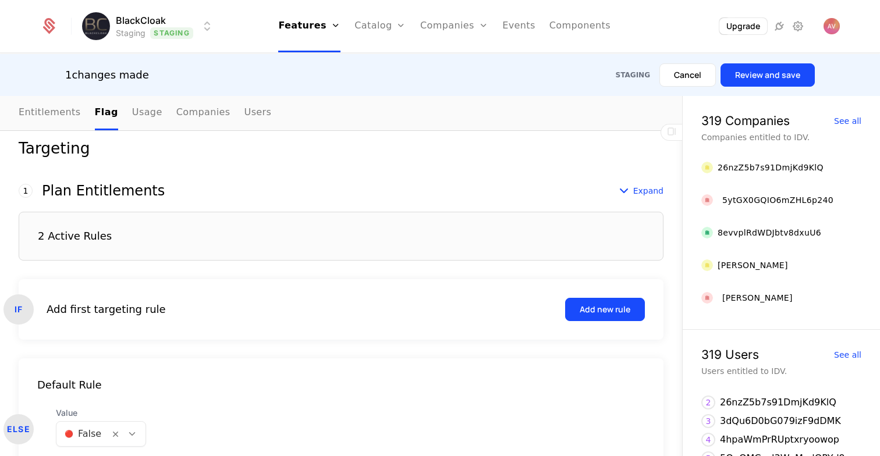
click at [128, 236] on div "2 Active Rules" at bounding box center [341, 236] width 645 height 49
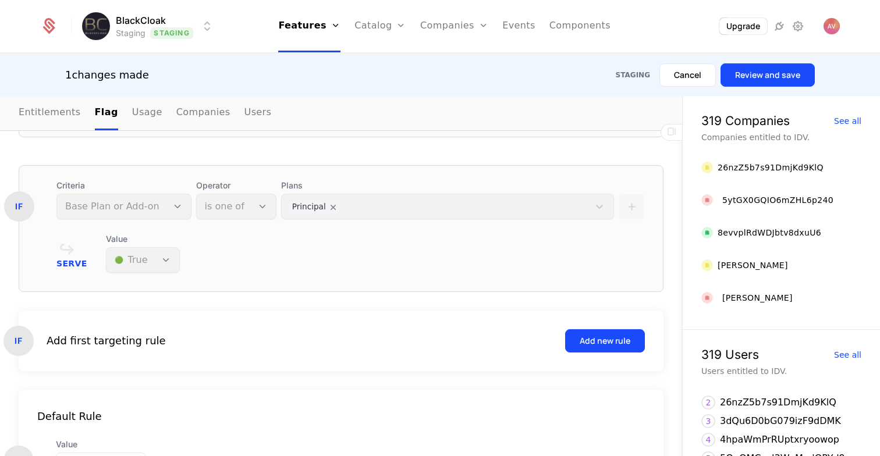
scroll to position [512, 0]
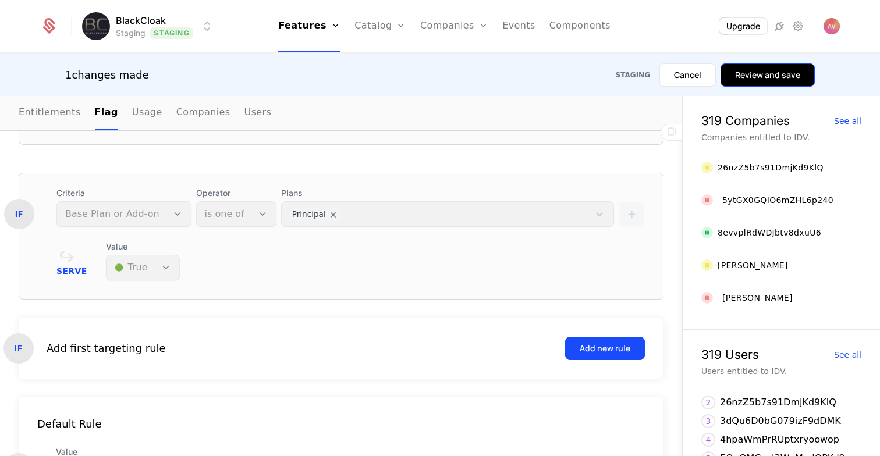
click at [764, 79] on button "Review and save" at bounding box center [767, 74] width 94 height 23
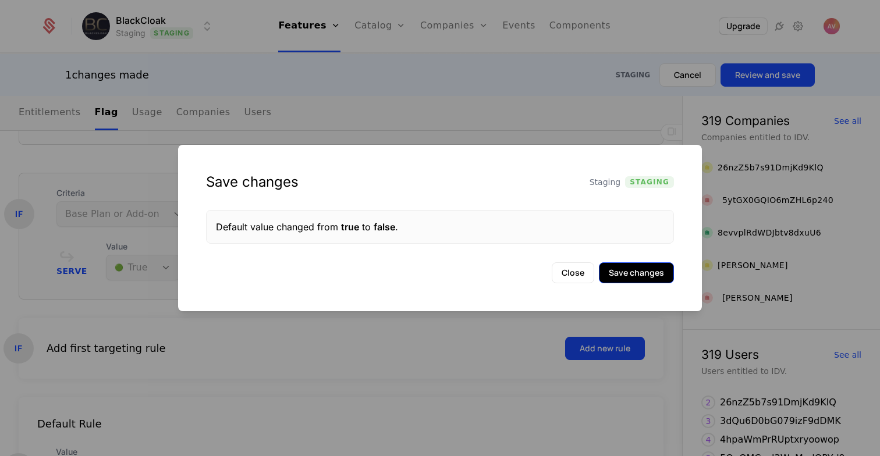
click at [636, 272] on button "Save changes" at bounding box center [636, 272] width 75 height 21
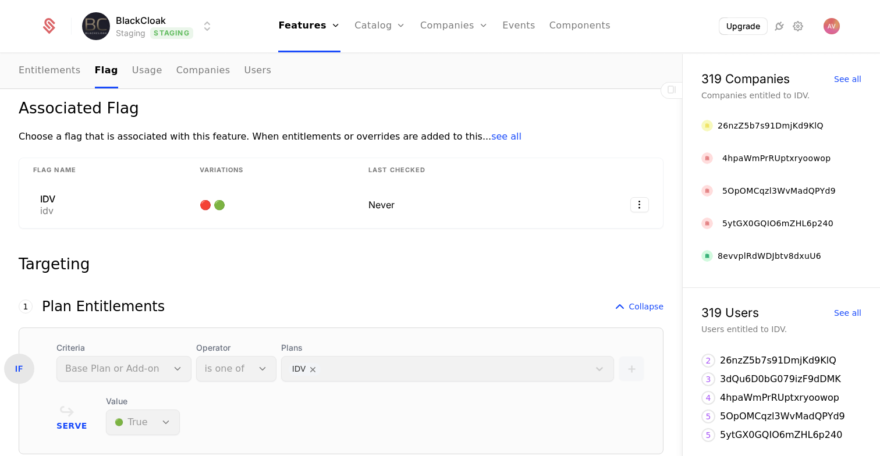
scroll to position [0, 0]
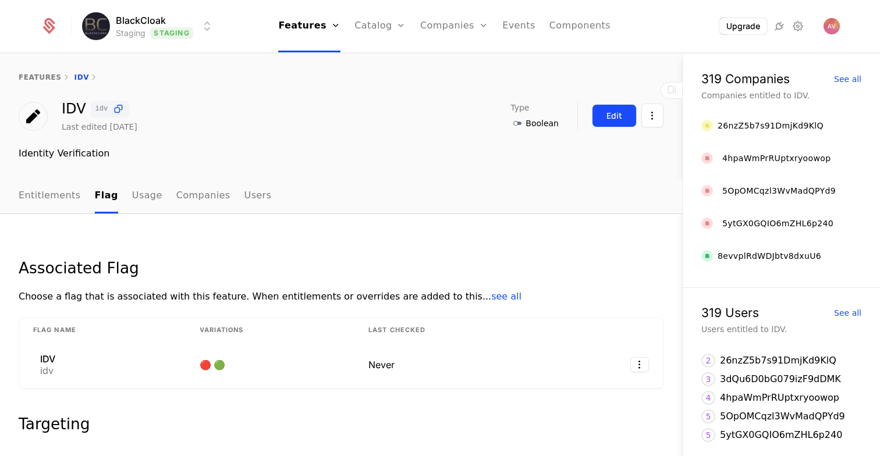
click at [615, 118] on div "Edit" at bounding box center [614, 116] width 16 height 12
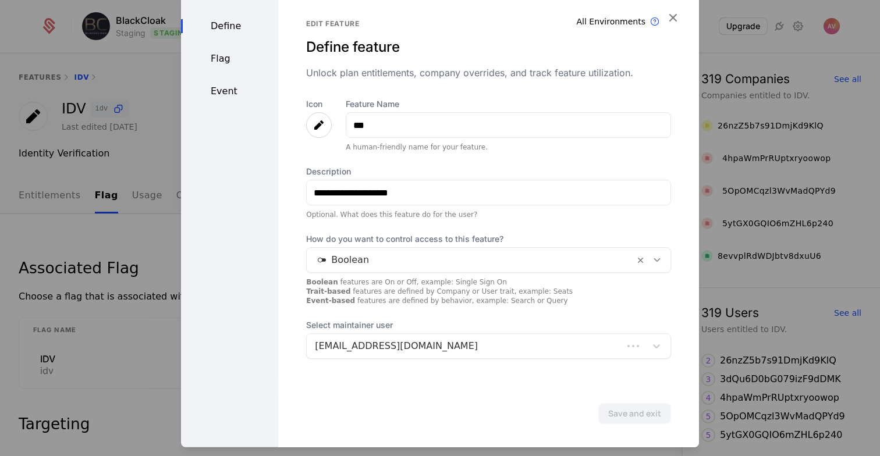
scroll to position [5, 0]
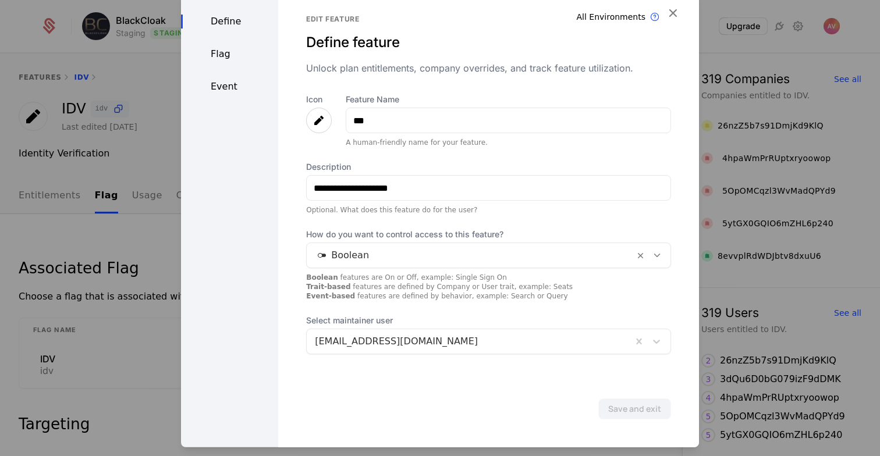
click at [231, 49] on div "Flag" at bounding box center [229, 54] width 97 height 14
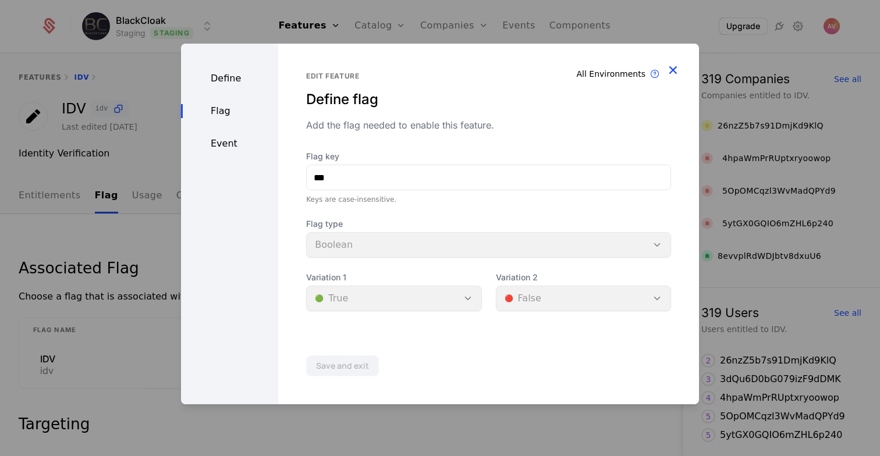
click at [674, 70] on icon "button" at bounding box center [672, 69] width 15 height 15
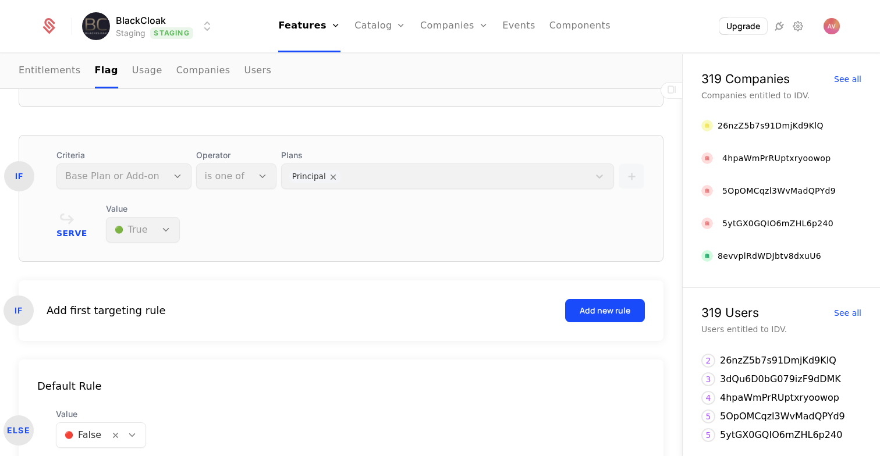
scroll to position [524, 0]
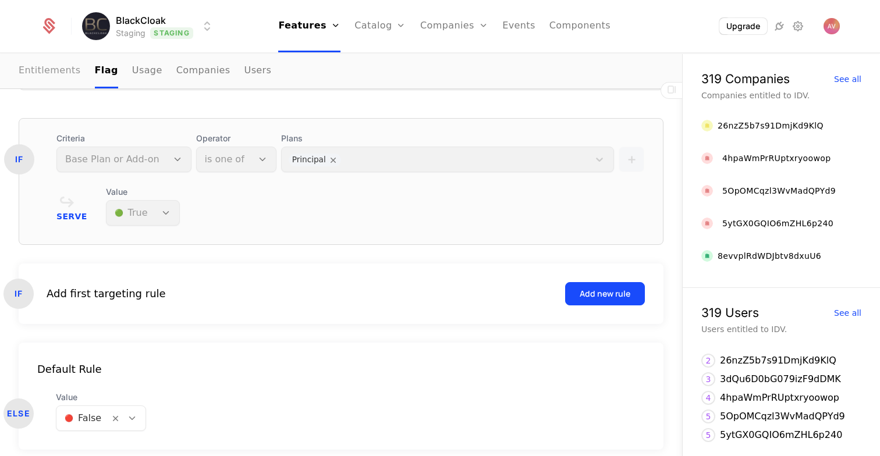
click at [68, 74] on link "Entitlements" at bounding box center [50, 71] width 62 height 34
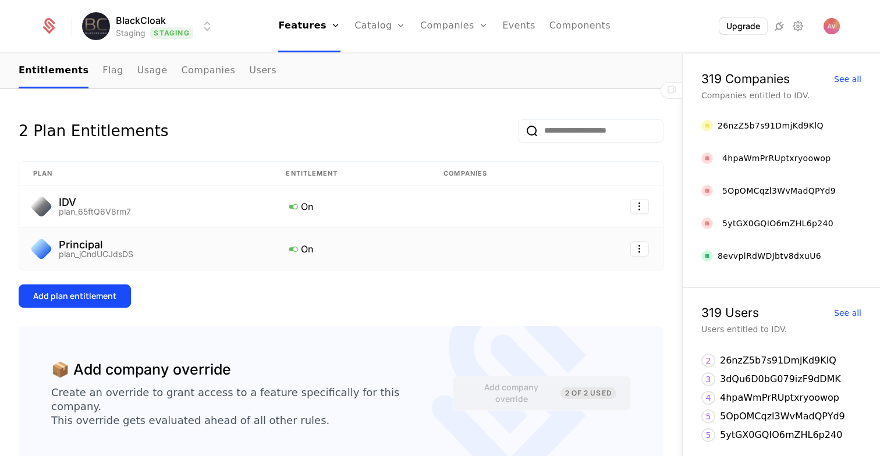
scroll to position [108, 0]
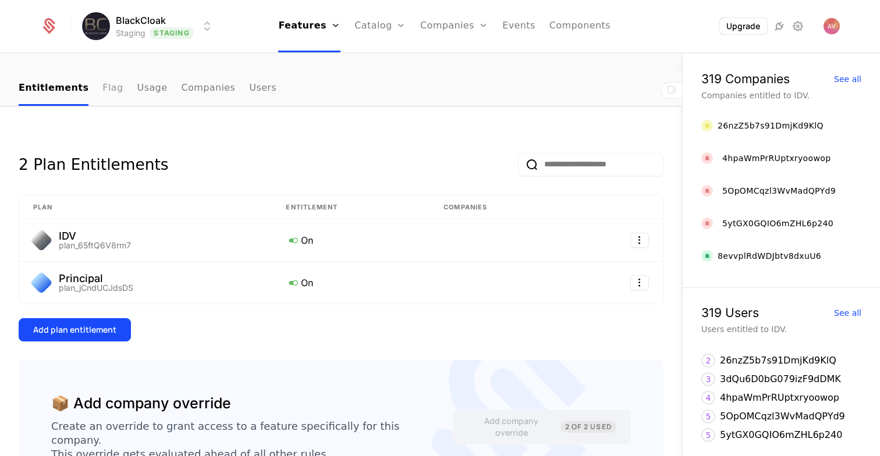
click at [102, 93] on link "Flag" at bounding box center [112, 89] width 20 height 34
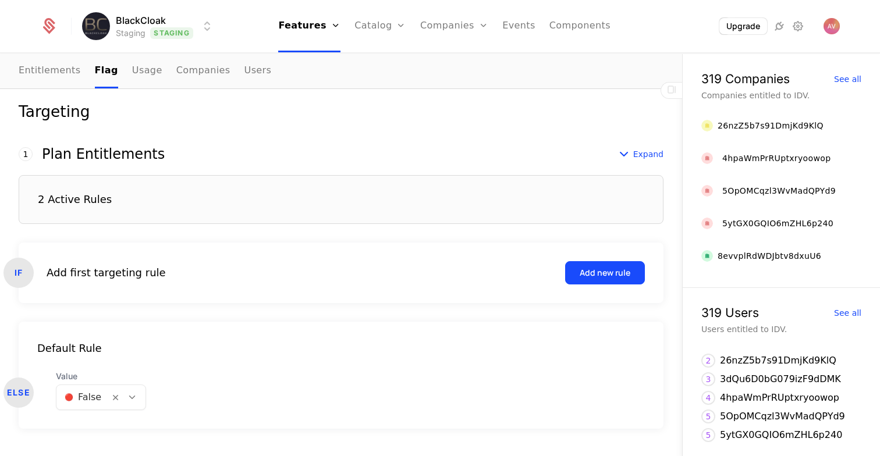
scroll to position [340, 0]
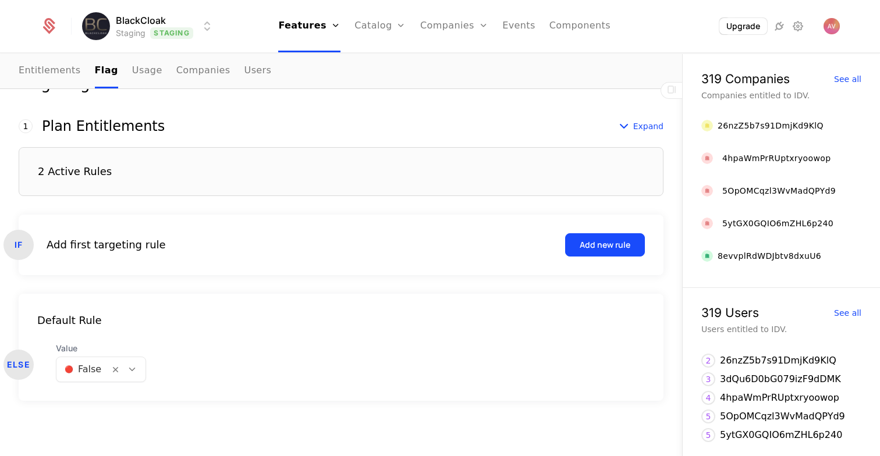
click at [243, 175] on div "2 Active Rules" at bounding box center [341, 171] width 645 height 49
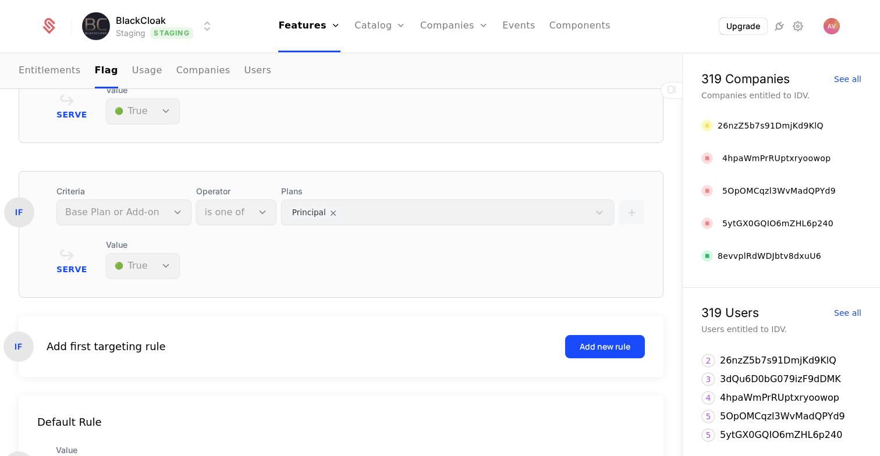
scroll to position [474, 0]
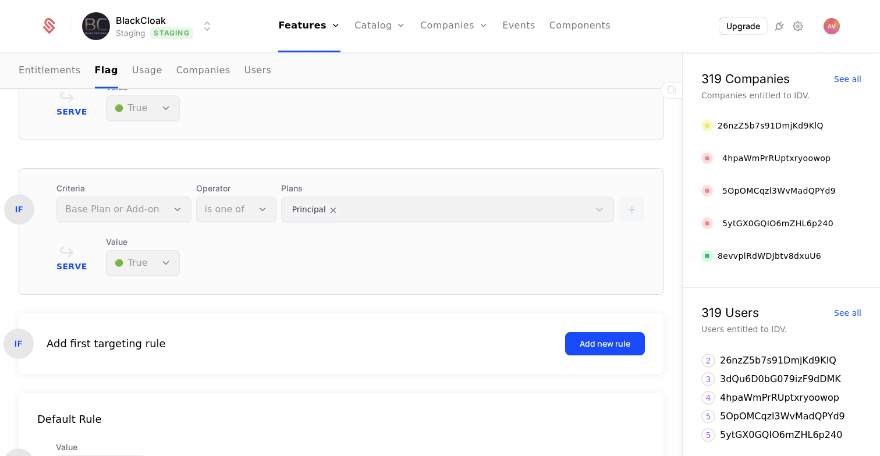
click at [319, 211] on div "Plans Principal" at bounding box center [447, 203] width 333 height 40
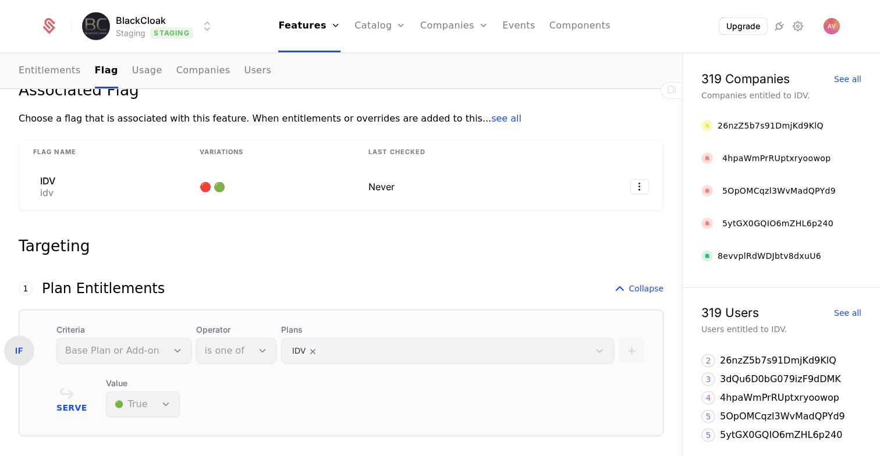
scroll to position [0, 0]
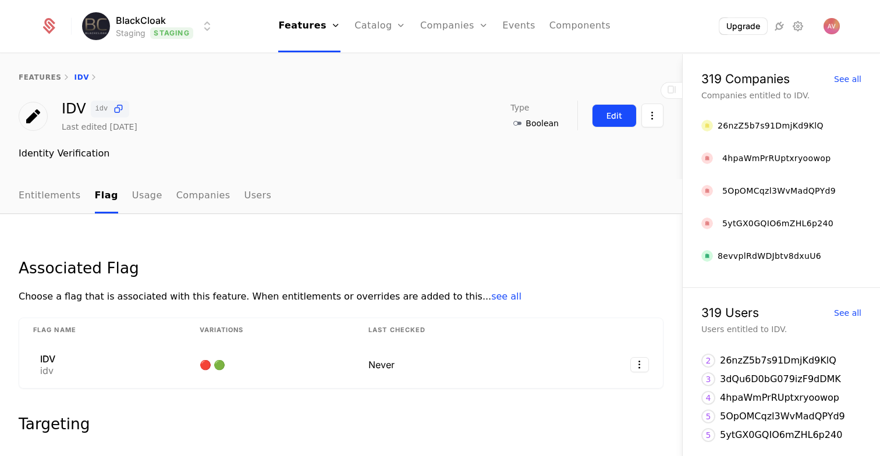
click at [626, 116] on button "Edit" at bounding box center [614, 115] width 45 height 23
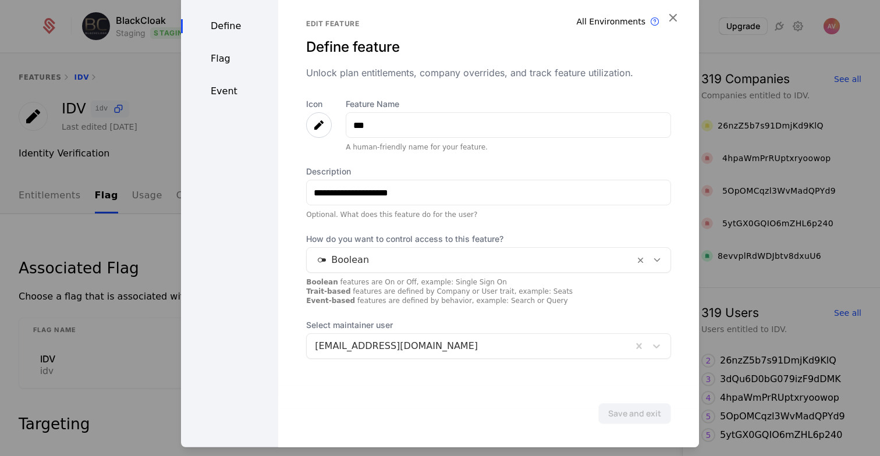
scroll to position [5, 0]
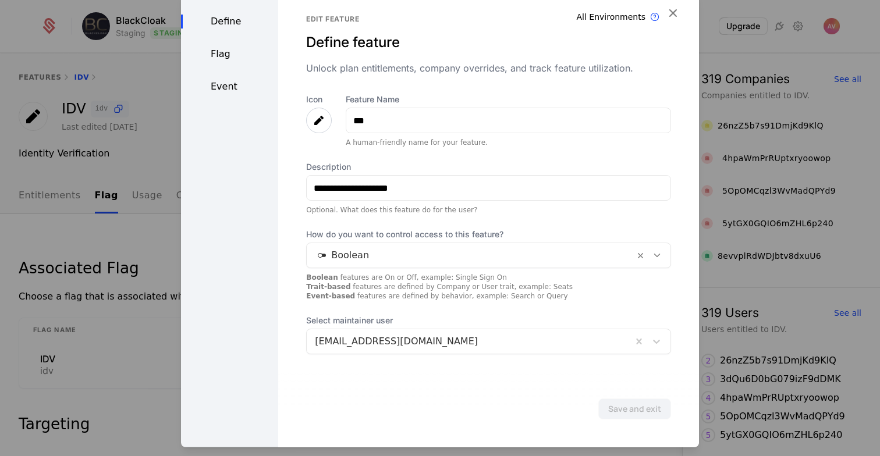
click at [231, 72] on div "Define Flag Event" at bounding box center [229, 217] width 97 height 461
click at [232, 84] on div "Event" at bounding box center [229, 87] width 97 height 14
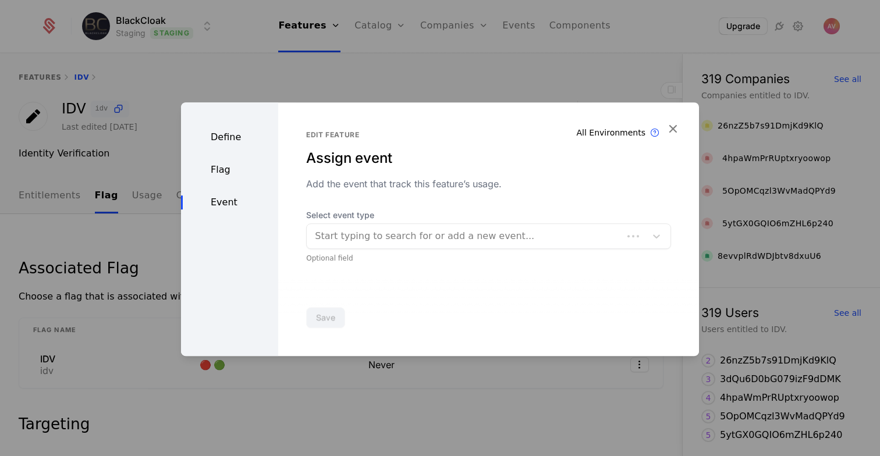
scroll to position [0, 0]
click at [225, 167] on div "Flag" at bounding box center [229, 170] width 97 height 14
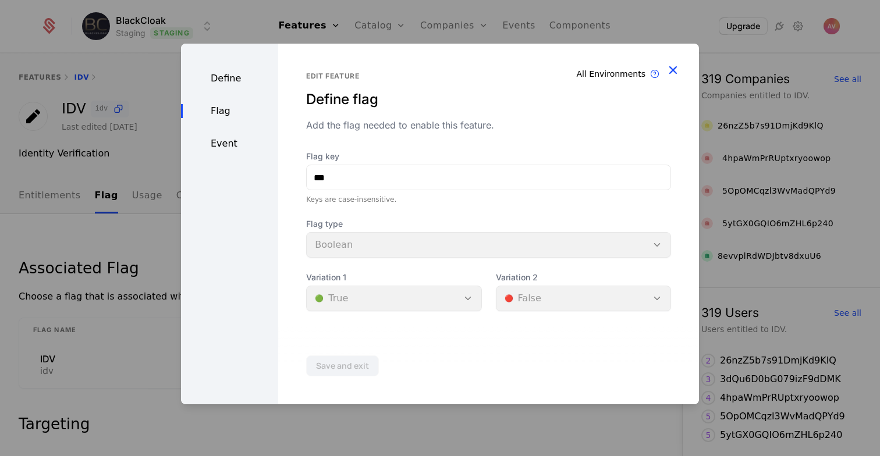
click at [677, 69] on icon "button" at bounding box center [672, 69] width 15 height 15
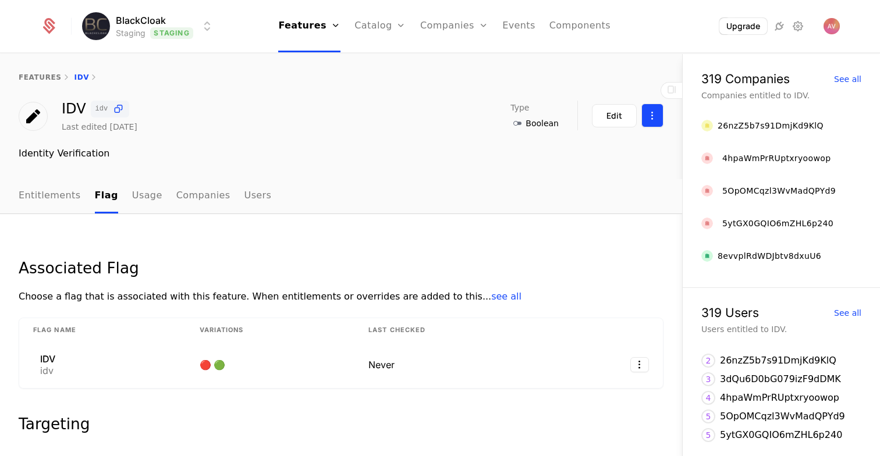
click at [647, 122] on html "BlackCloak Staging Staging Features Features Flags Catalog Plans Add Ons Credit…" at bounding box center [440, 228] width 880 height 456
click at [384, 203] on html "BlackCloak Staging Staging Features Features Flags Catalog Plans Add Ons Credit…" at bounding box center [440, 228] width 880 height 456
click at [609, 116] on div "Edit" at bounding box center [614, 116] width 16 height 12
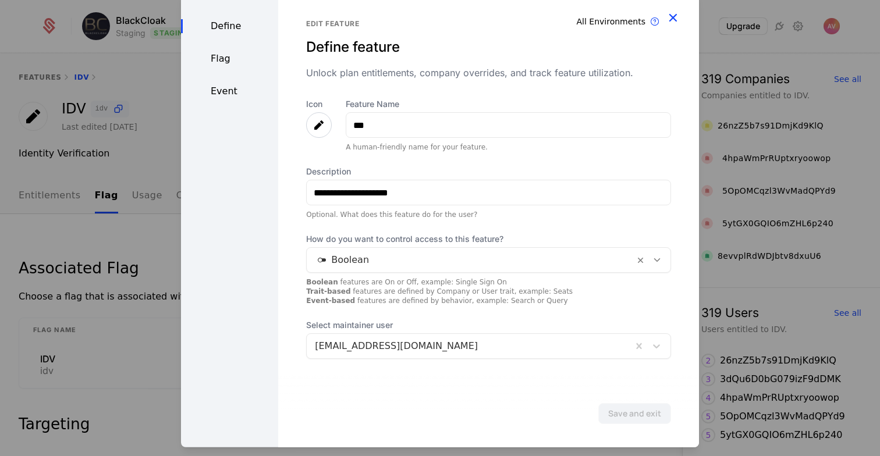
click at [671, 18] on icon "button" at bounding box center [672, 17] width 15 height 15
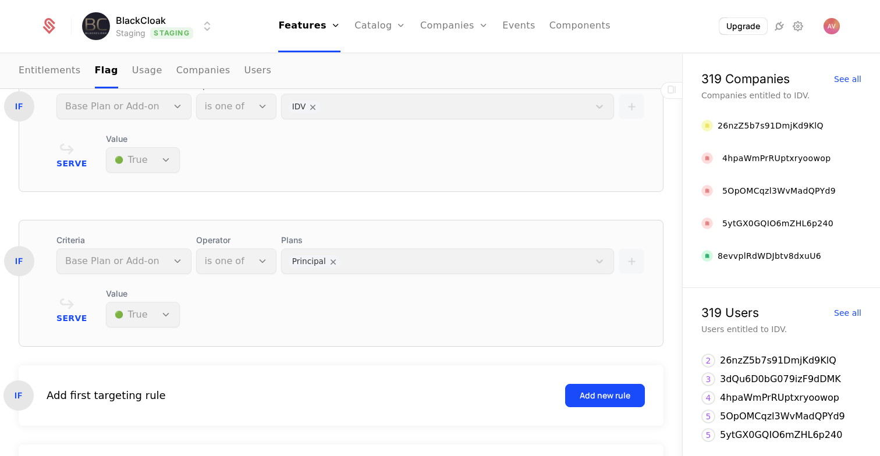
scroll to position [442, 0]
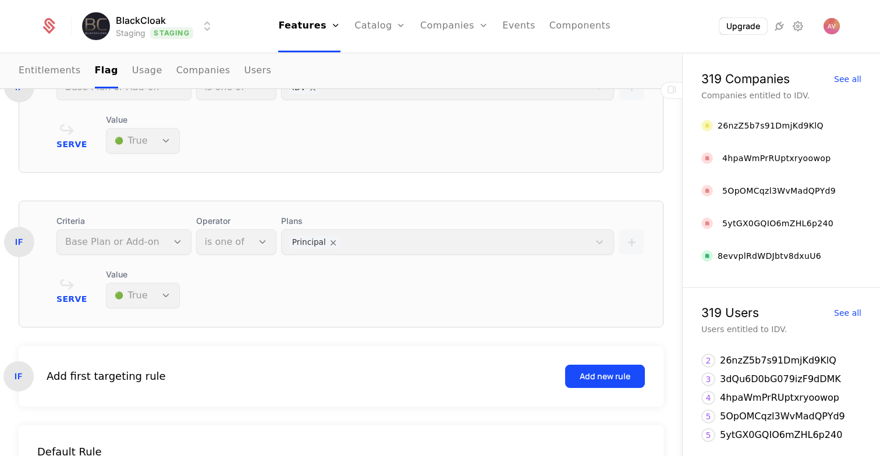
click at [386, 271] on div "Serve Value 🟢 True" at bounding box center [350, 289] width 588 height 40
click at [302, 279] on div "Serve Value 🟢 True" at bounding box center [350, 289] width 588 height 40
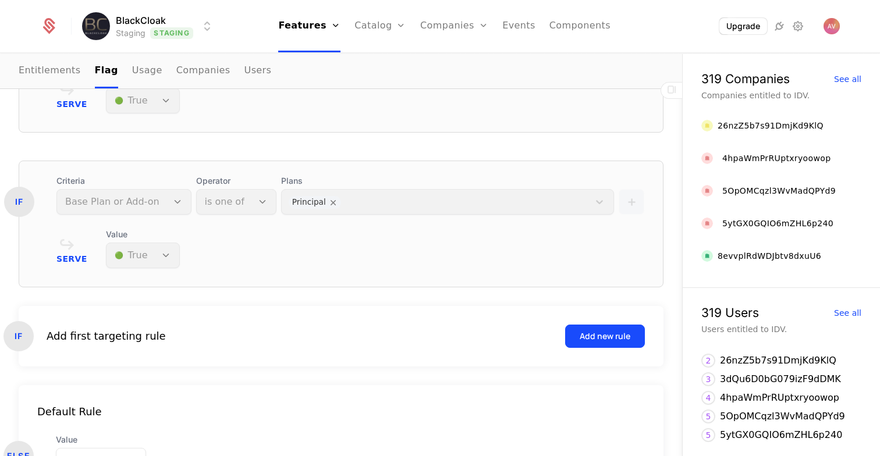
scroll to position [454, 0]
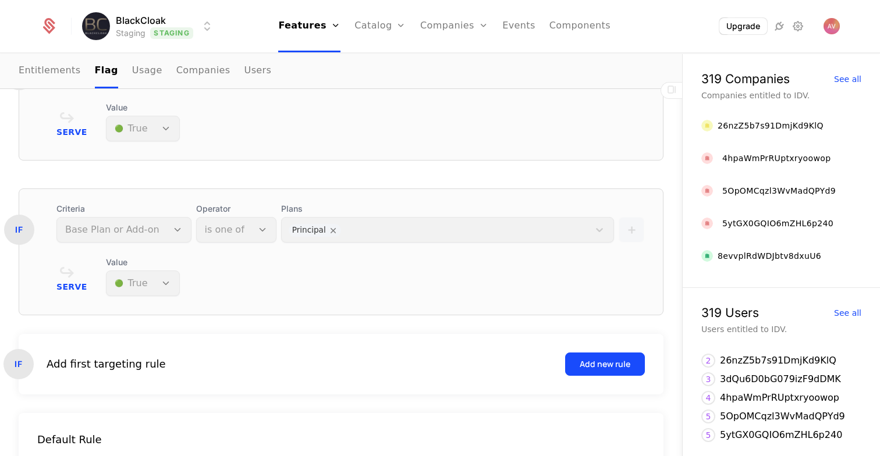
click at [339, 263] on div "Serve Value 🟢 True" at bounding box center [350, 277] width 588 height 40
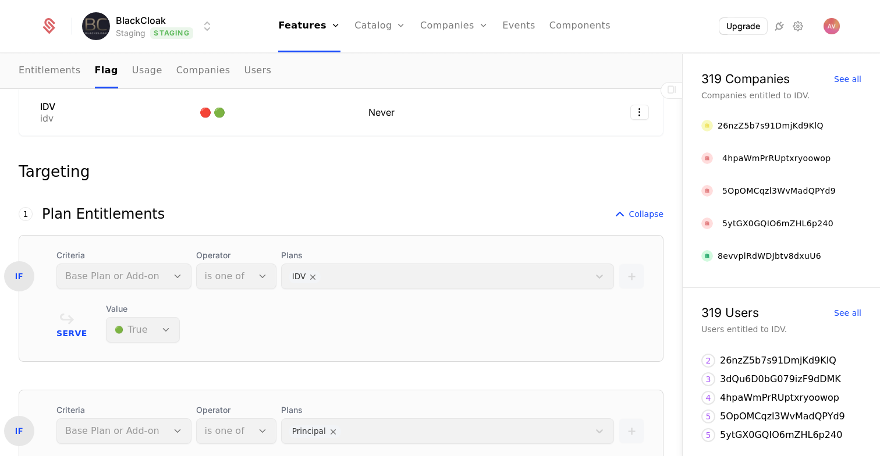
scroll to position [254, 0]
click at [385, 209] on div "1 This number reflects this rule’s evaluation order. Schematic evaluates first …" at bounding box center [341, 212] width 645 height 14
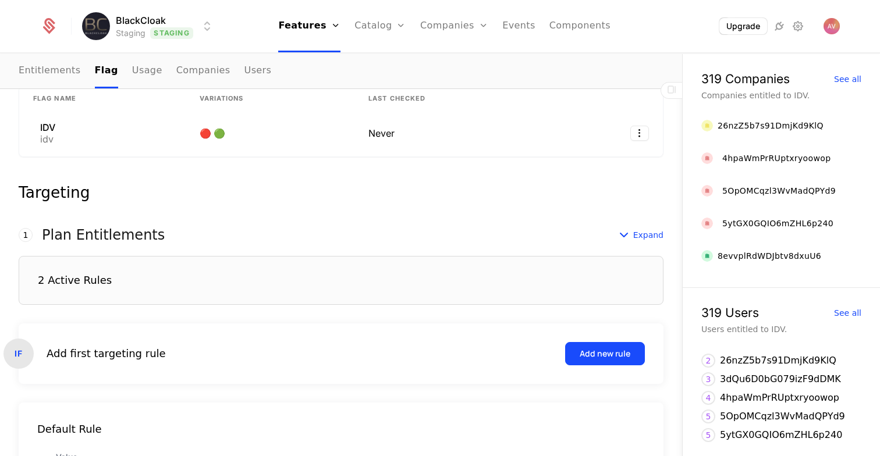
scroll to position [340, 0]
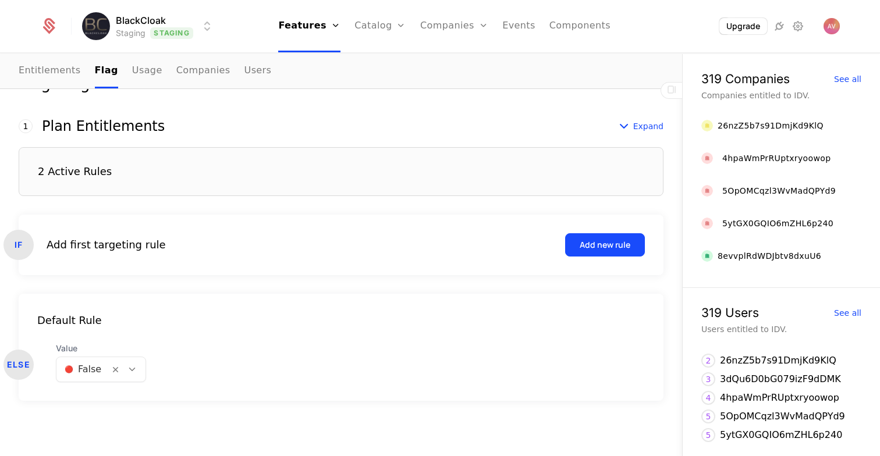
click at [327, 193] on div "2 Active Rules" at bounding box center [341, 171] width 645 height 49
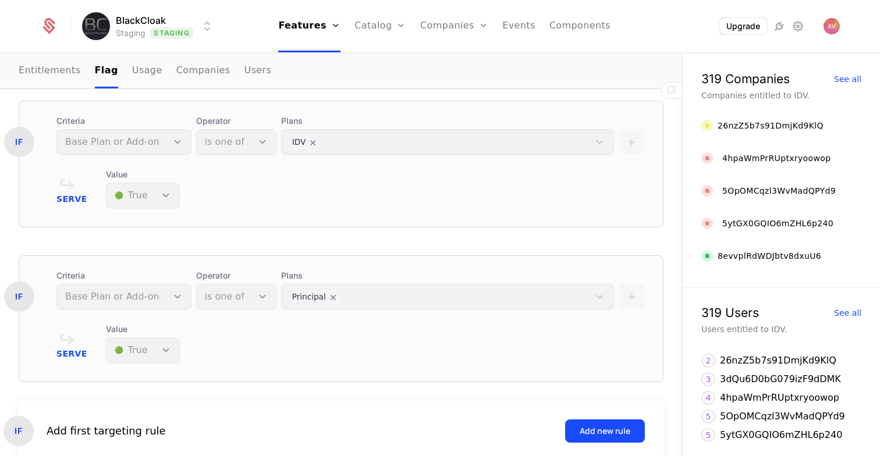
scroll to position [371, 0]
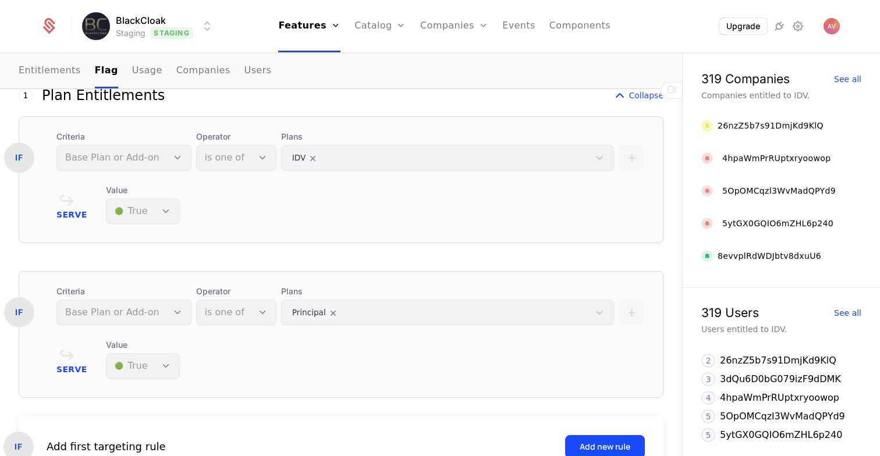
click at [391, 237] on div "IF Criteria Base Plan or Add-on Operator is one of Plans IDV + Serve Value 🟢 Tr…" at bounding box center [341, 179] width 645 height 127
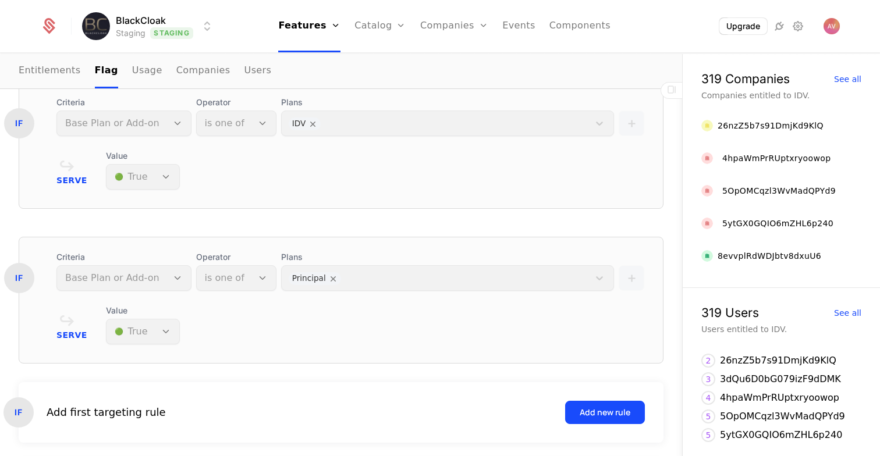
scroll to position [413, 0]
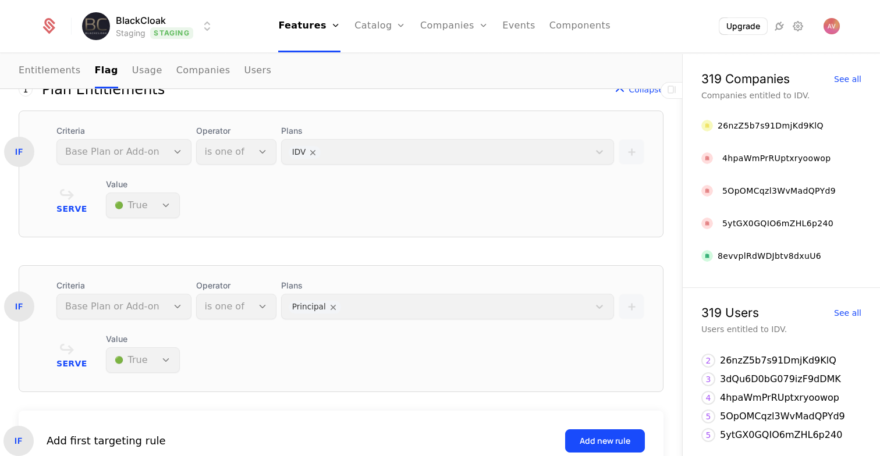
click at [329, 213] on div "Serve Value 🟢 True" at bounding box center [350, 199] width 588 height 40
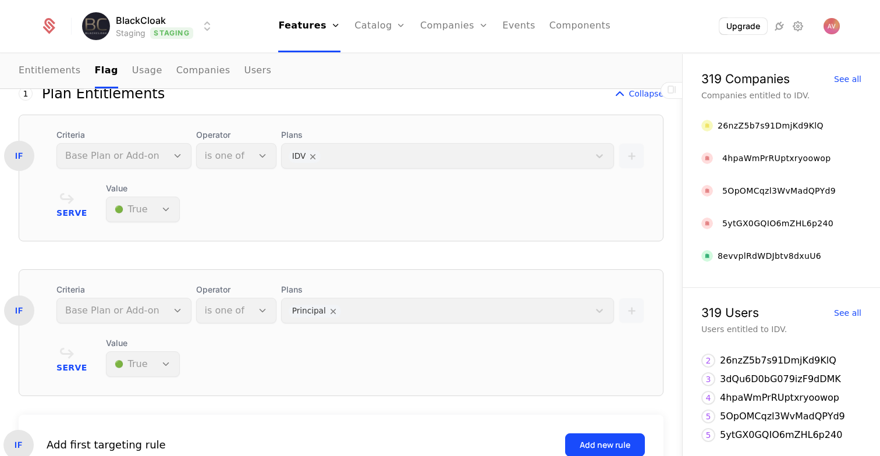
scroll to position [381, 0]
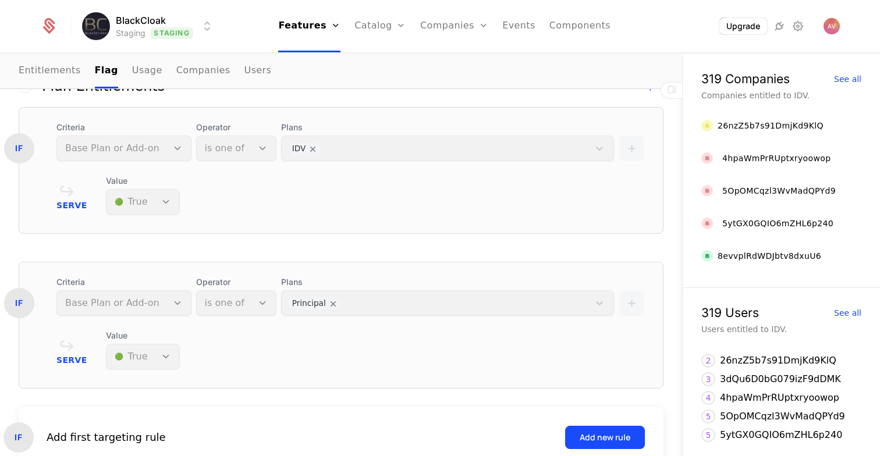
click at [209, 354] on div "Serve Value 🟢 True" at bounding box center [350, 350] width 588 height 40
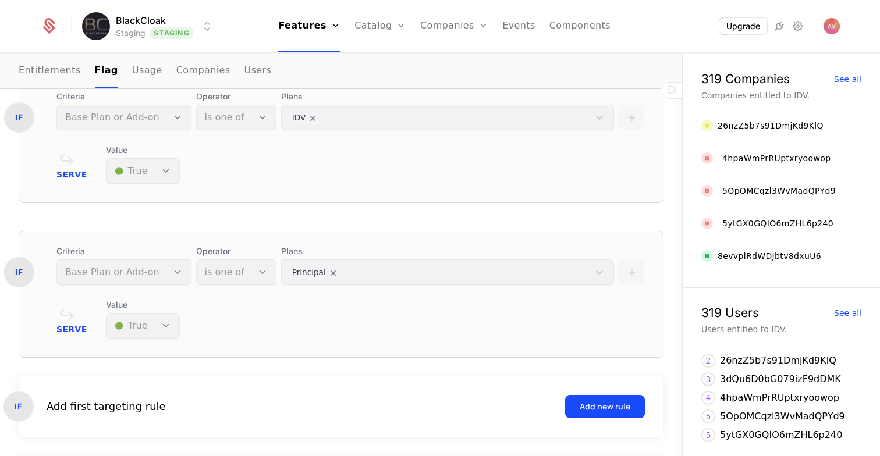
scroll to position [415, 0]
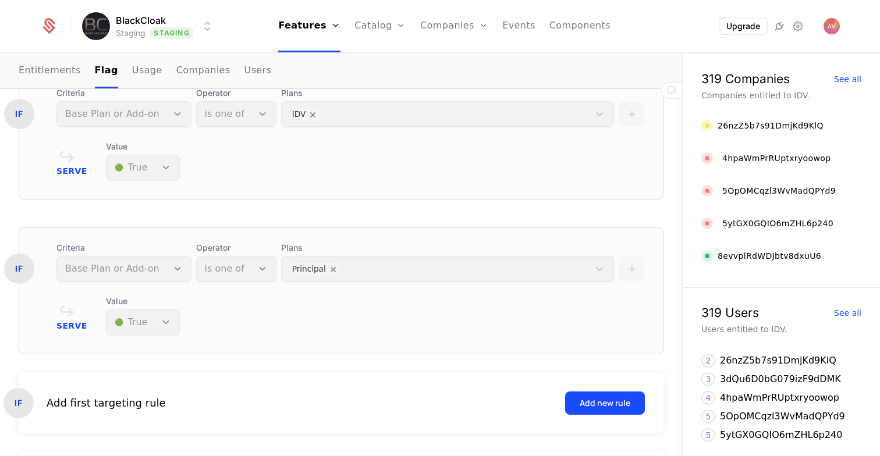
click at [248, 310] on div "Serve Value 🟢 True" at bounding box center [350, 316] width 588 height 40
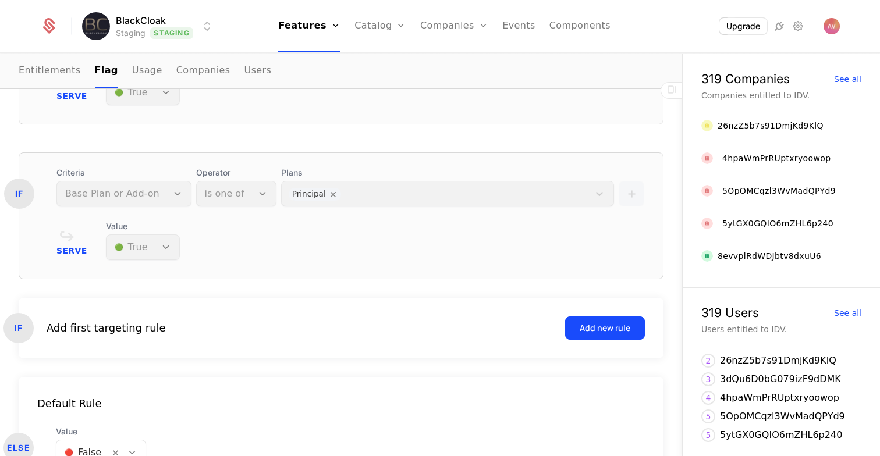
scroll to position [497, 0]
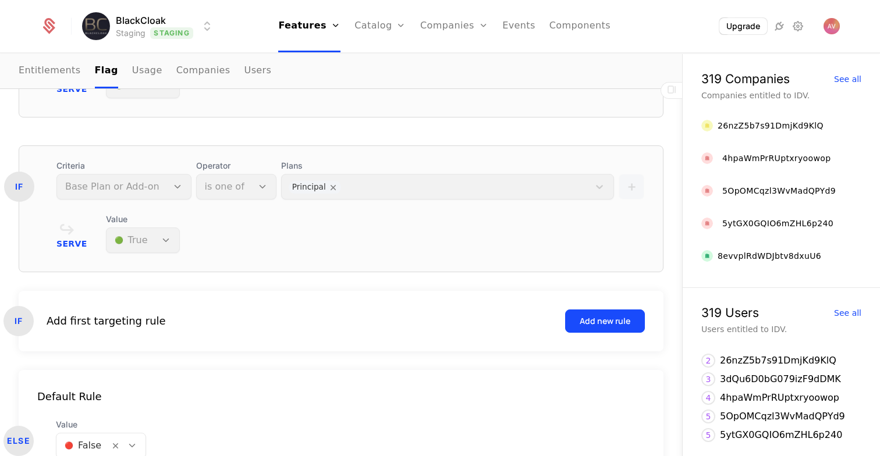
click at [358, 225] on div "Serve Value 🟢 True" at bounding box center [350, 234] width 588 height 40
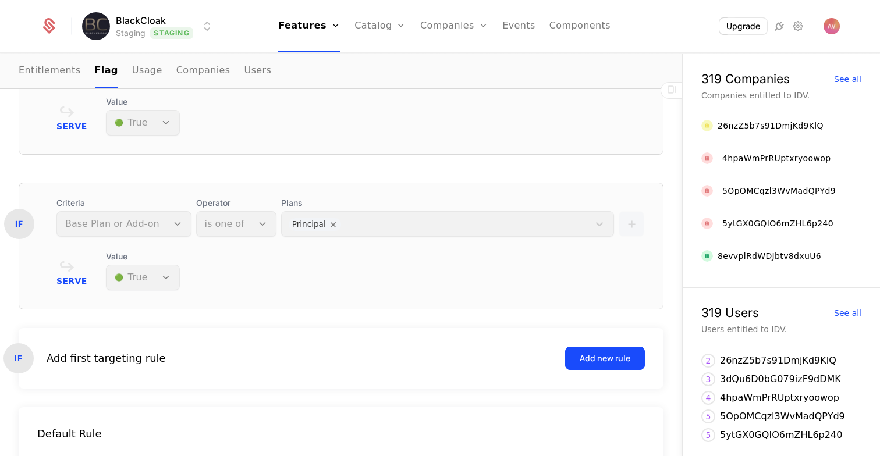
scroll to position [459, 0]
click at [429, 272] on div "Serve Value 🟢 True" at bounding box center [350, 271] width 588 height 40
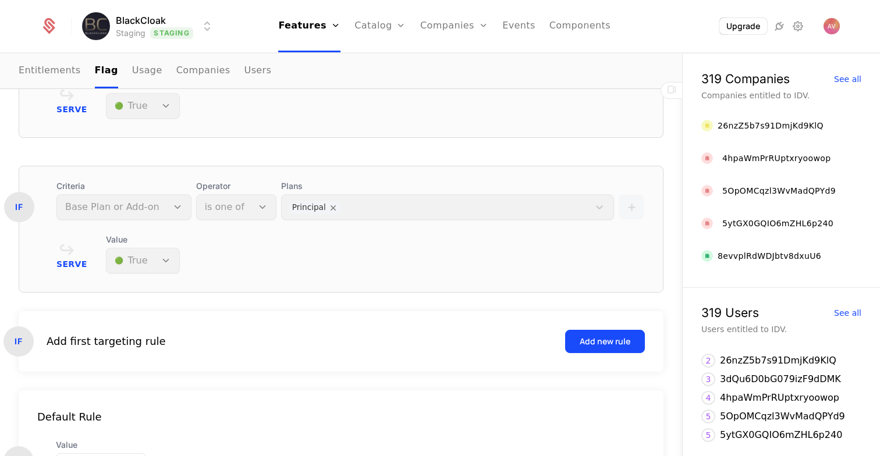
scroll to position [481, 0]
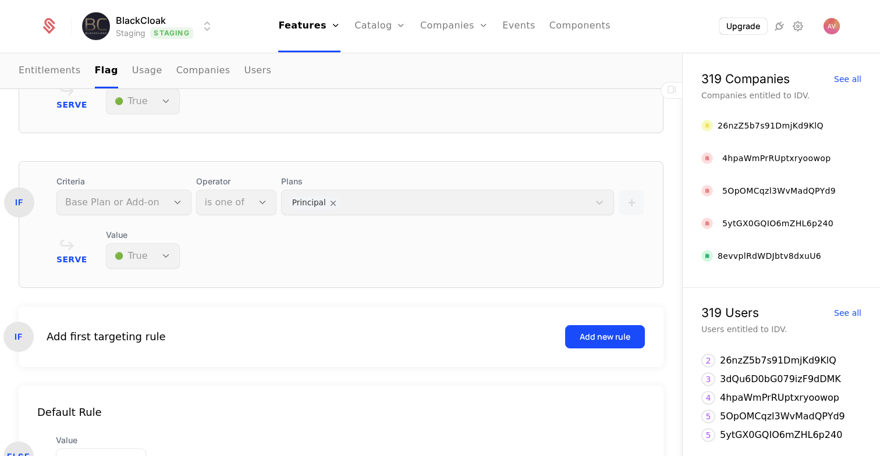
click at [439, 259] on div "Serve Value 🟢 True" at bounding box center [350, 249] width 588 height 40
click at [364, 286] on div "IF Criteria Base Plan or Add-on Operator is one of Plans Principal + Serve Valu…" at bounding box center [341, 224] width 645 height 127
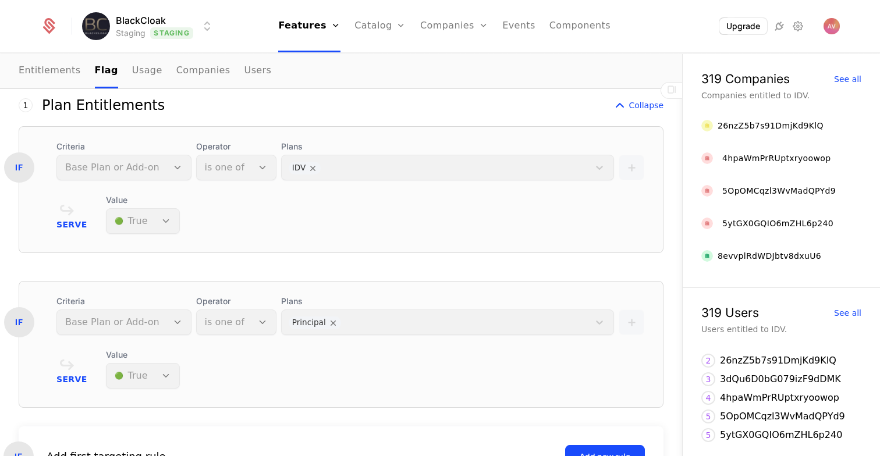
scroll to position [363, 0]
click at [383, 276] on div "IF Criteria Base Plan or Add-on Operator is one of Plans IDV + Serve Value 🟢 Tr…" at bounding box center [341, 266] width 645 height 282
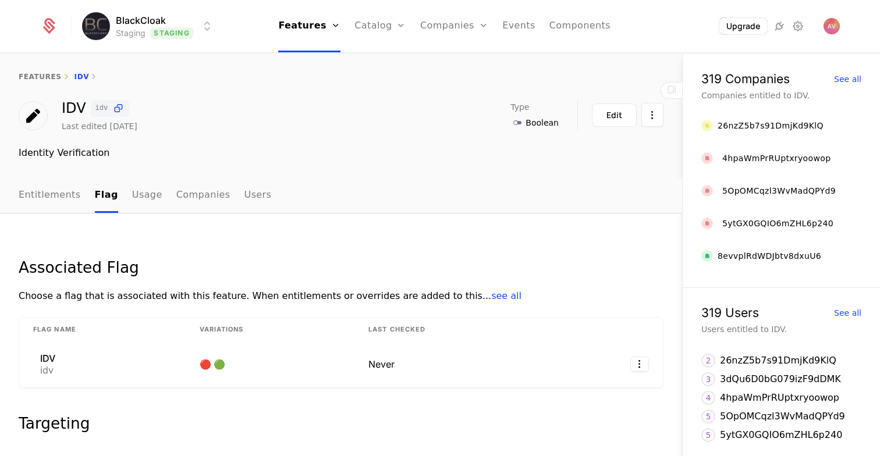
scroll to position [0, 0]
click at [326, 87] on link "Flags" at bounding box center [319, 87] width 54 height 14
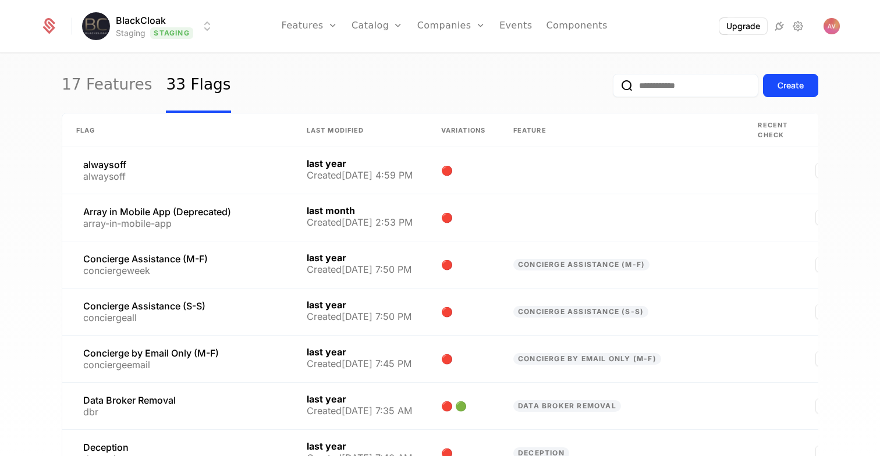
scroll to position [27, 0]
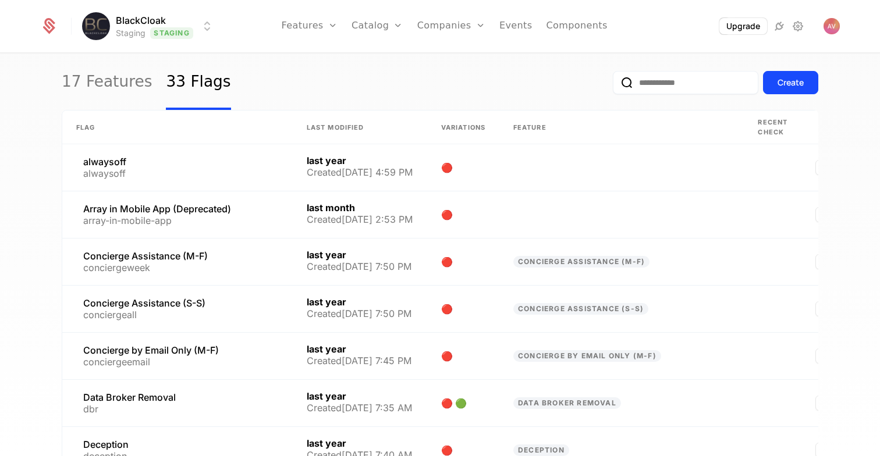
click at [636, 87] on input "email" at bounding box center [685, 82] width 145 height 23
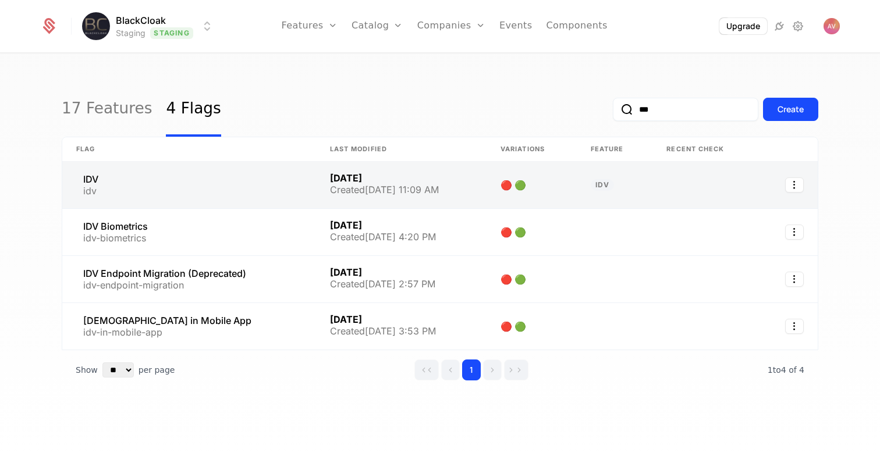
type input "***"
click at [454, 189] on link at bounding box center [401, 185] width 171 height 47
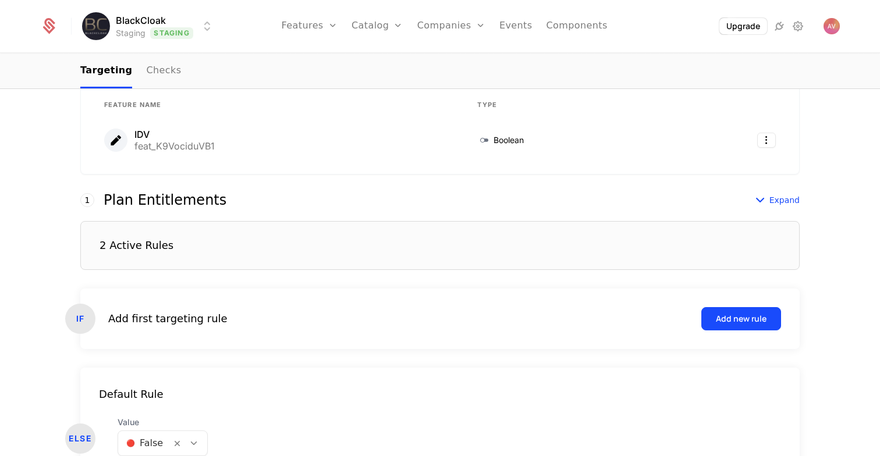
scroll to position [306, 0]
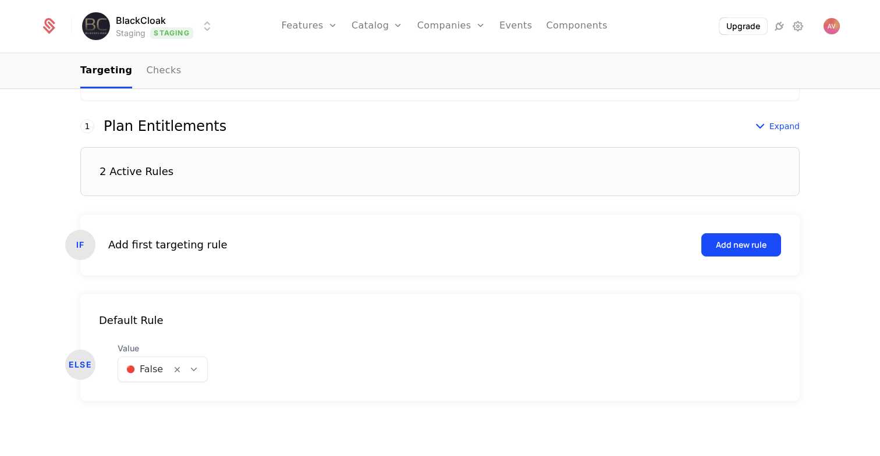
click at [454, 189] on div "2 Active Rules" at bounding box center [439, 171] width 719 height 49
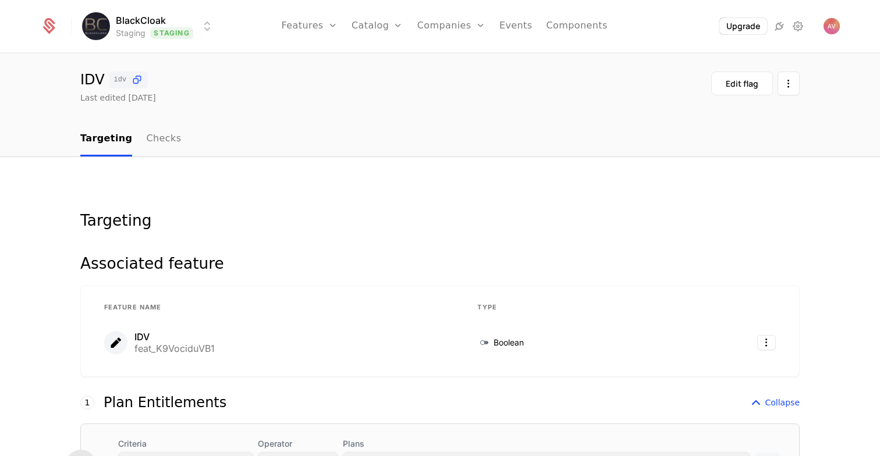
scroll to position [0, 0]
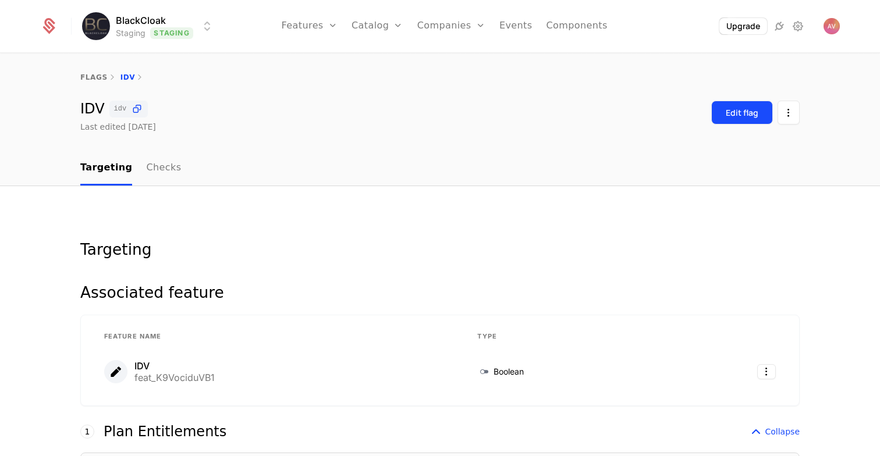
click at [738, 112] on div "Edit flag" at bounding box center [742, 113] width 33 height 12
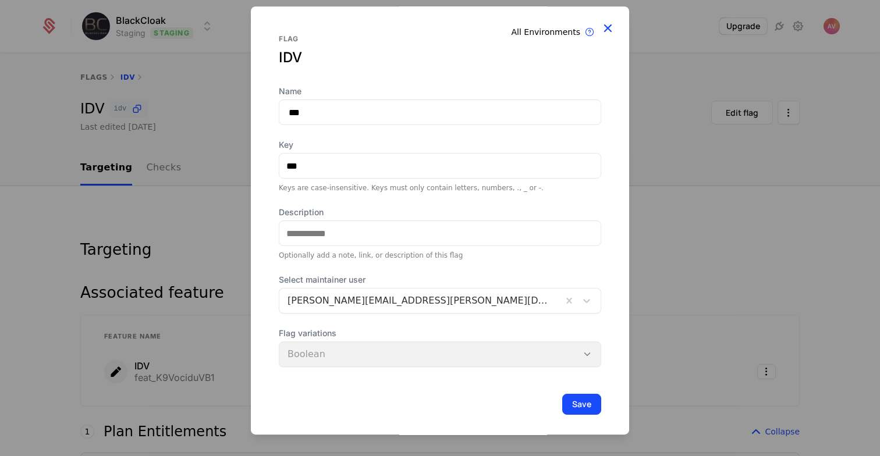
click at [605, 25] on icon at bounding box center [607, 27] width 15 height 15
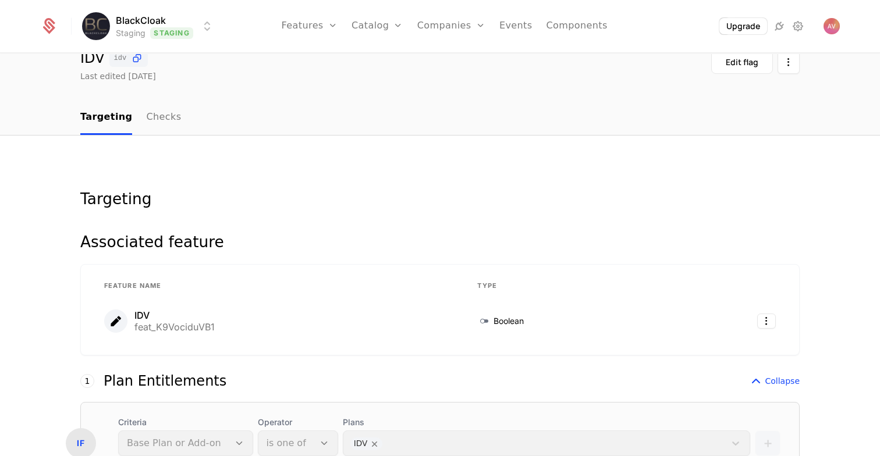
scroll to position [42, 0]
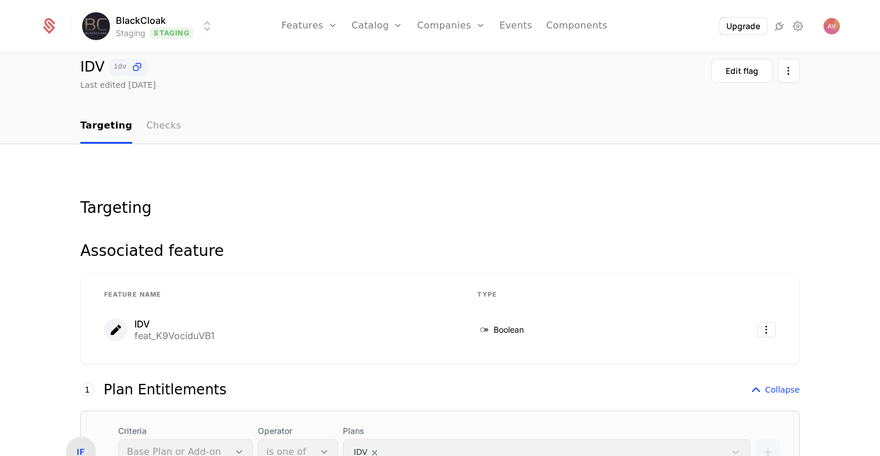
click at [164, 129] on link "Checks" at bounding box center [163, 126] width 35 height 34
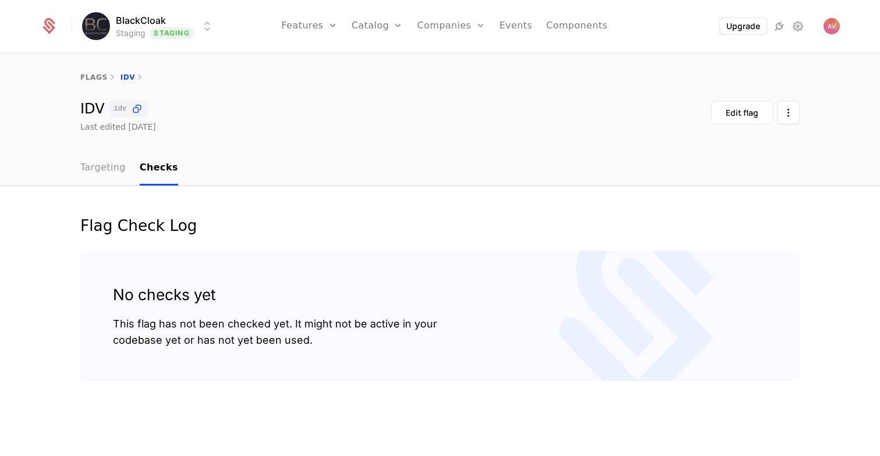
click at [108, 171] on link "Targeting" at bounding box center [102, 168] width 45 height 34
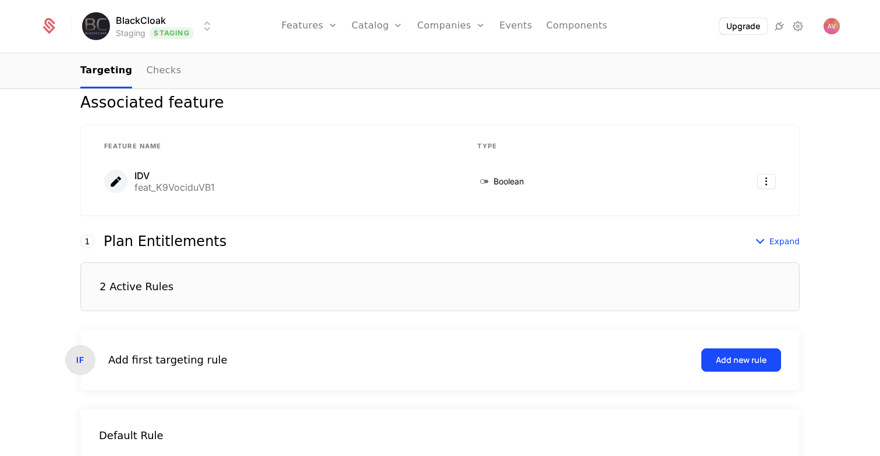
scroll to position [306, 0]
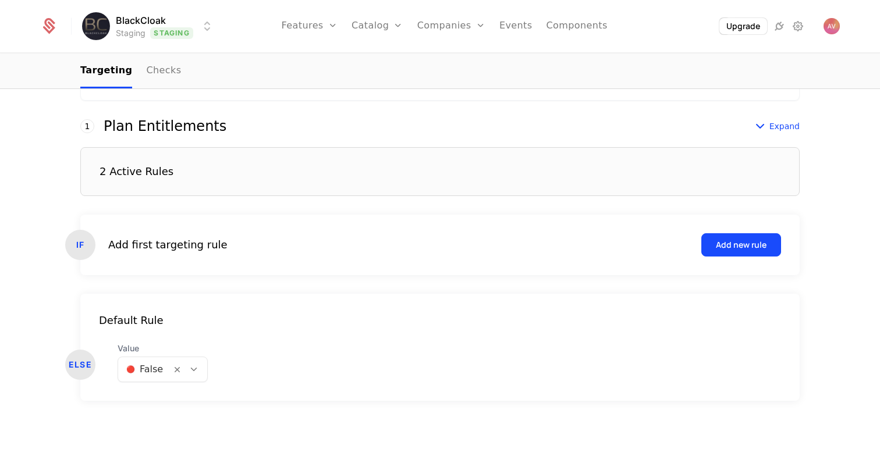
click at [261, 178] on div "2 Active Rules" at bounding box center [439, 171] width 719 height 49
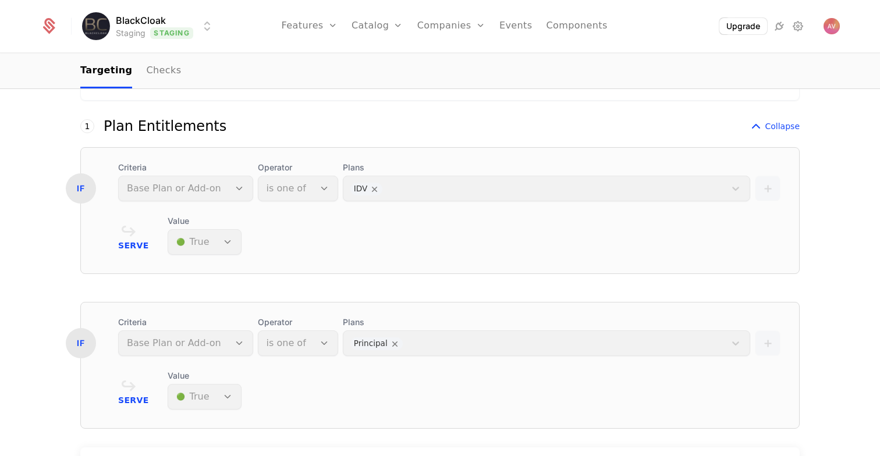
click at [174, 31] on html "BlackCloak Staging Staging Features Features Flags Catalog Plans Add Ons Credit…" at bounding box center [440, 228] width 880 height 456
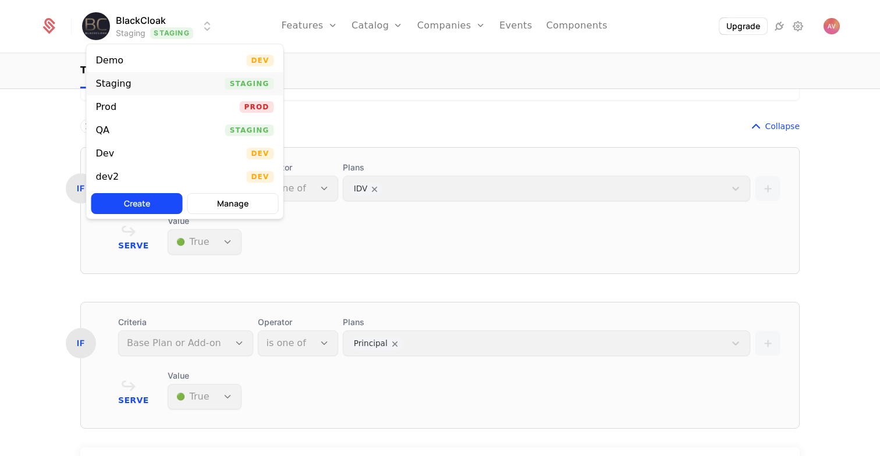
click at [180, 79] on div "Staging Staging" at bounding box center [185, 83] width 197 height 23
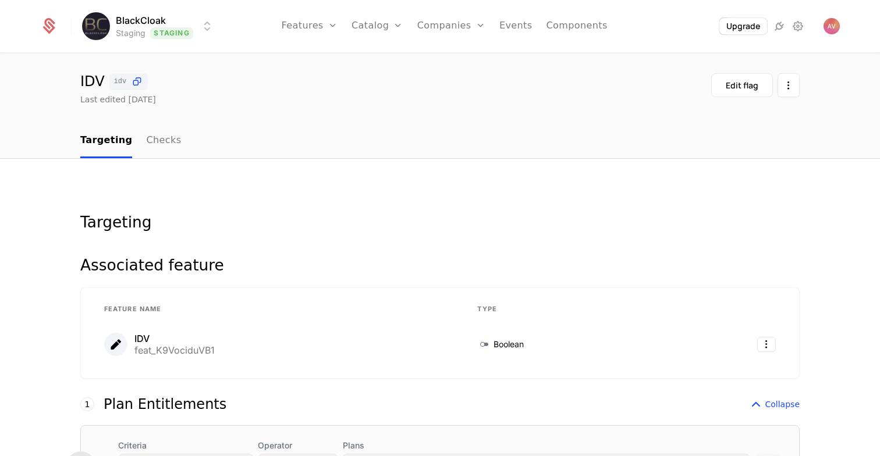
scroll to position [0, 0]
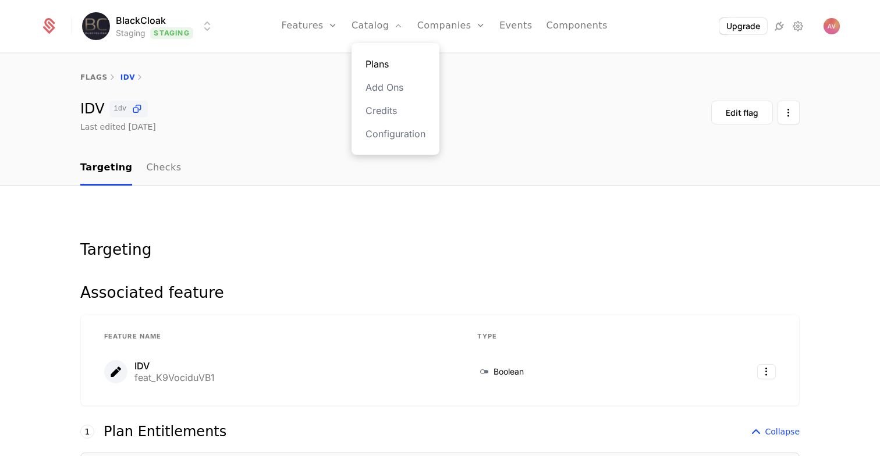
click at [383, 65] on link "Plans" at bounding box center [395, 64] width 60 height 14
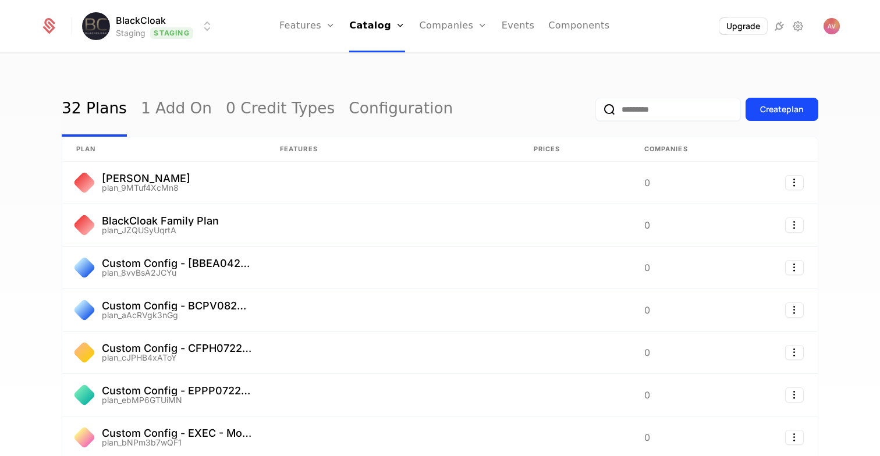
click at [620, 111] on input "email" at bounding box center [667, 109] width 145 height 23
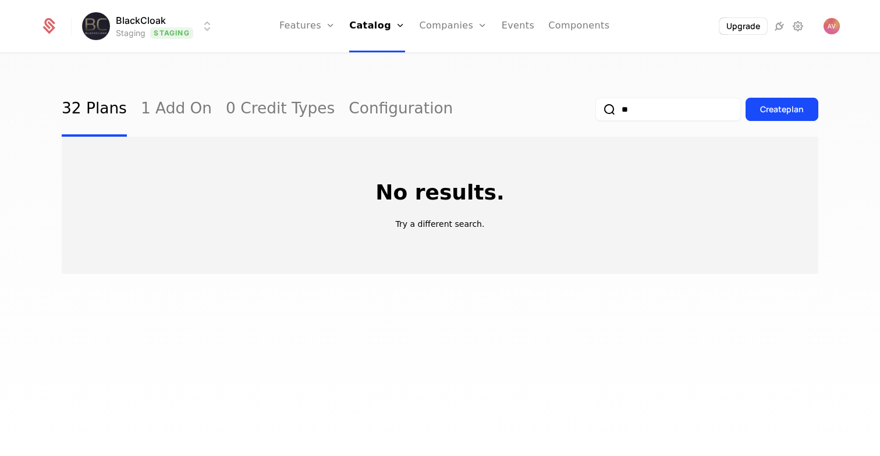
type input "*"
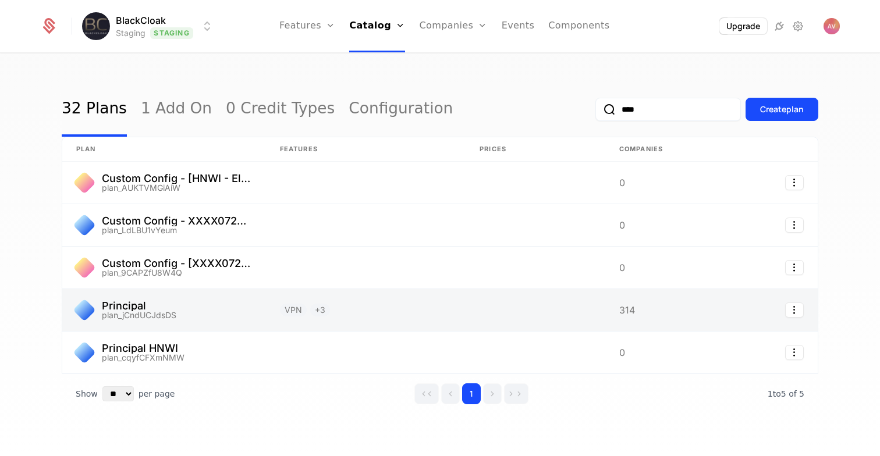
type input "****"
click at [407, 311] on link at bounding box center [366, 310] width 200 height 42
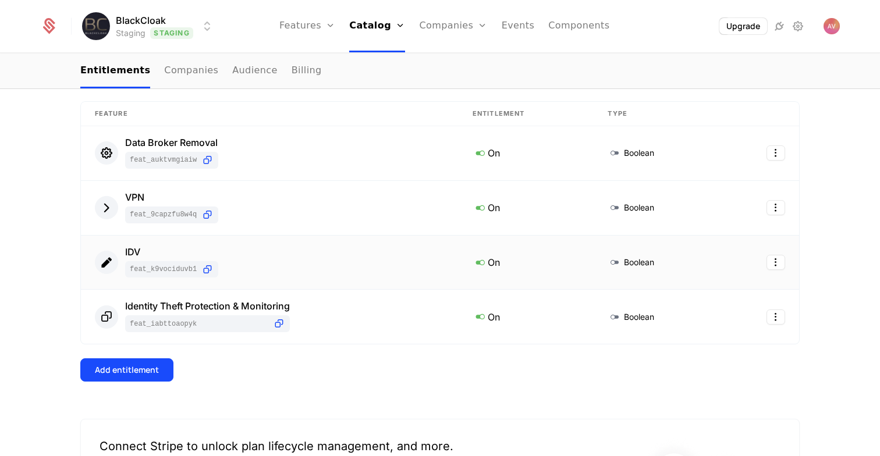
scroll to position [244, 0]
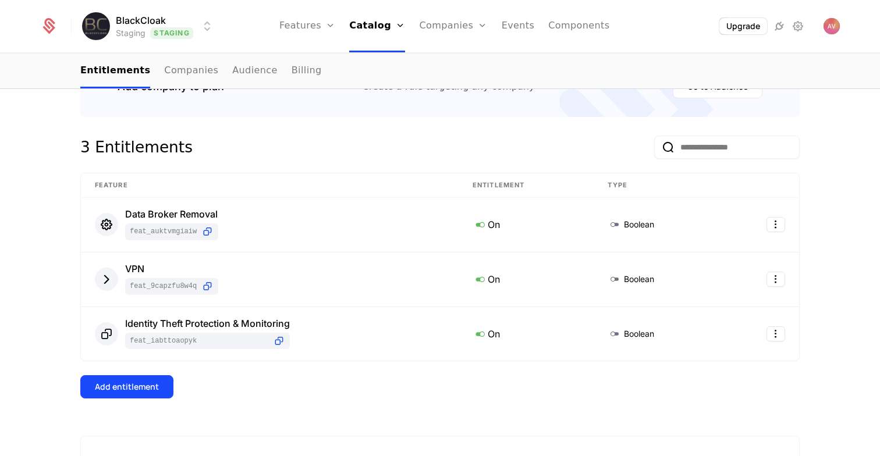
scroll to position [185, 0]
click at [443, 87] on link "Users" at bounding box center [460, 87] width 54 height 14
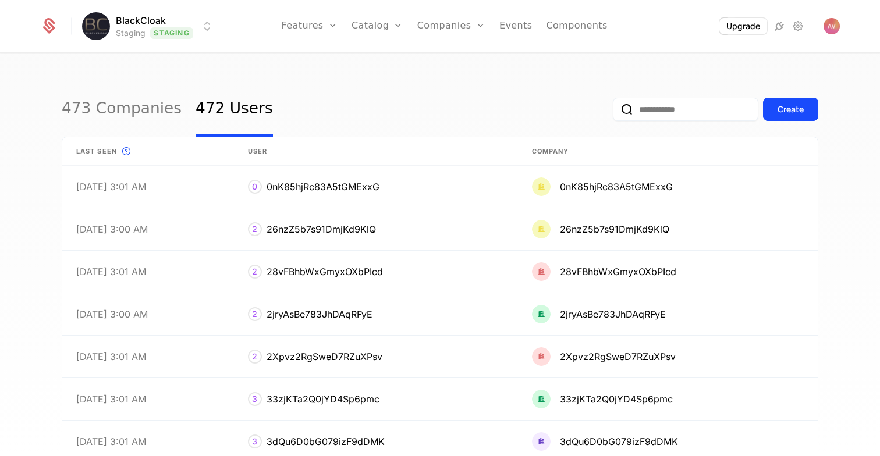
click at [658, 116] on input "email" at bounding box center [685, 109] width 145 height 23
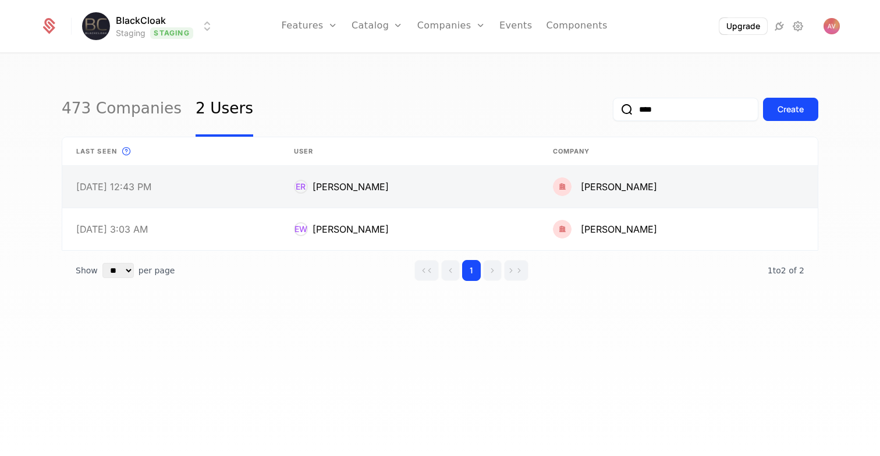
type input "****"
click at [510, 193] on link at bounding box center [409, 187] width 259 height 42
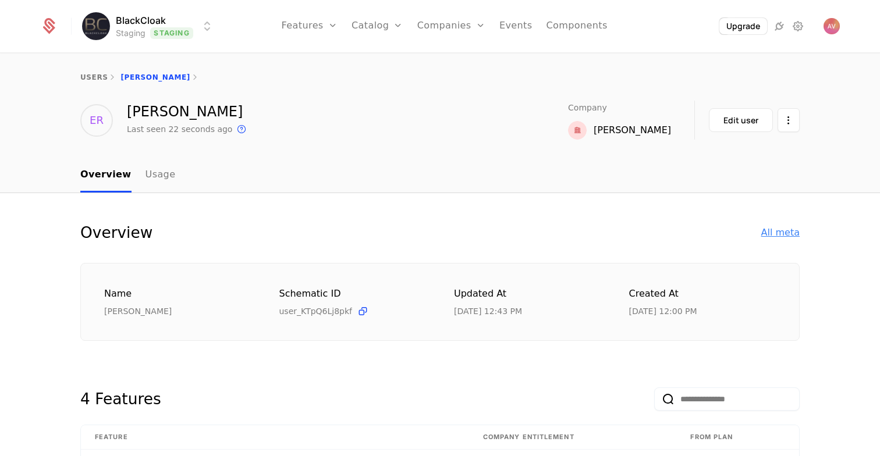
click at [778, 232] on div "All meta" at bounding box center [780, 233] width 38 height 14
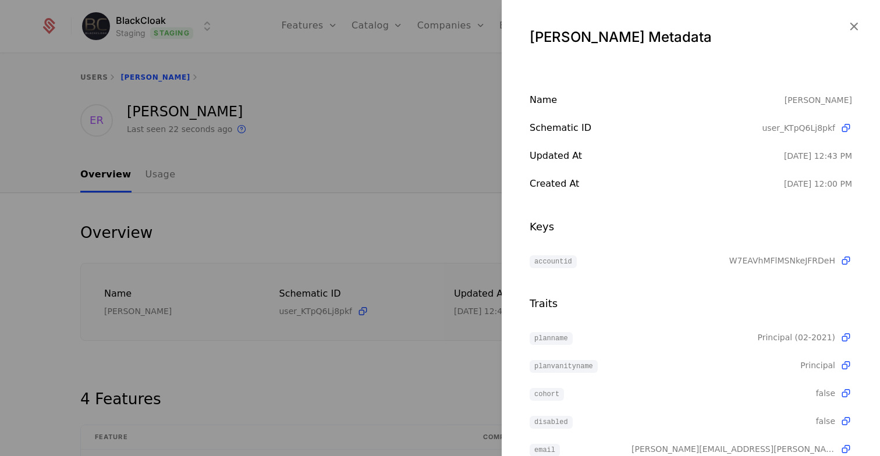
scroll to position [84, 0]
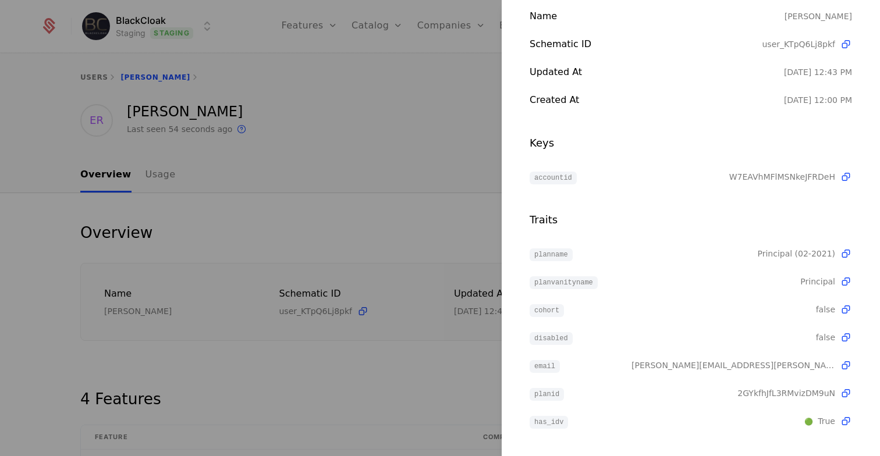
click at [275, 134] on div at bounding box center [440, 228] width 880 height 456
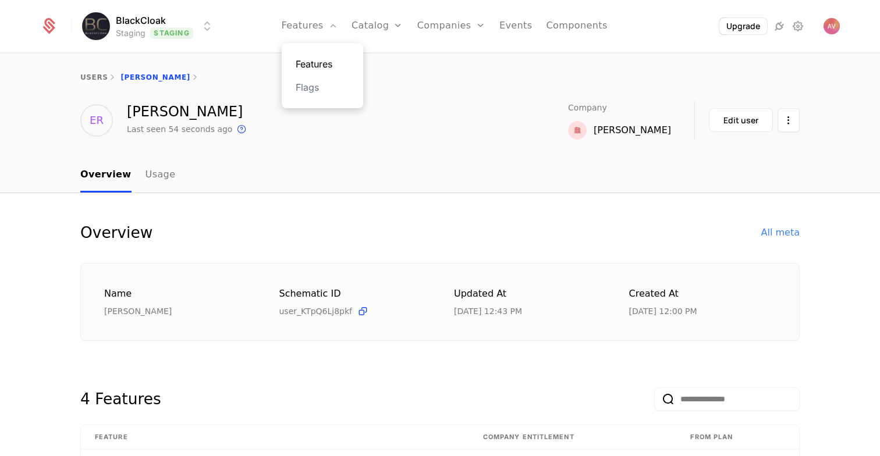
click at [318, 61] on link "Features" at bounding box center [323, 64] width 54 height 14
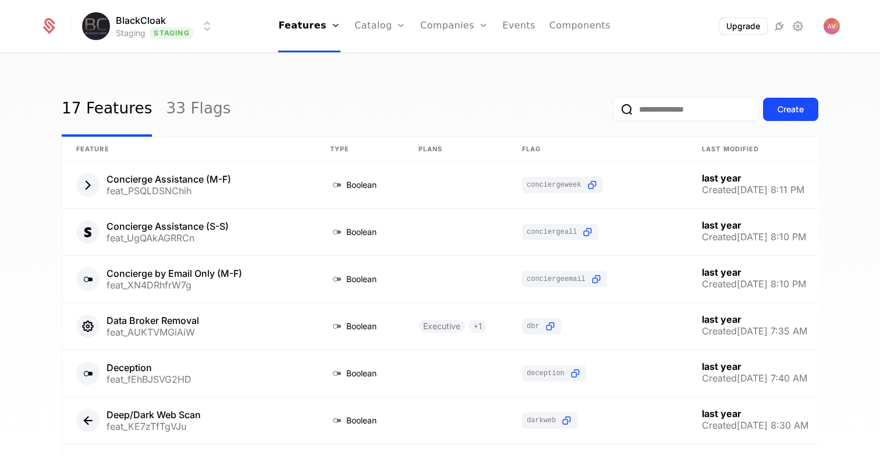
click at [648, 111] on input "email" at bounding box center [685, 109] width 145 height 23
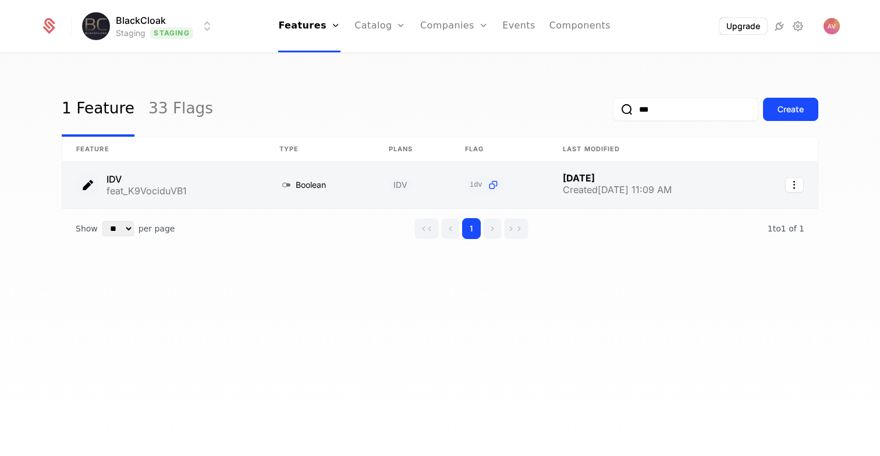
type input "***"
click at [226, 187] on link at bounding box center [163, 185] width 203 height 47
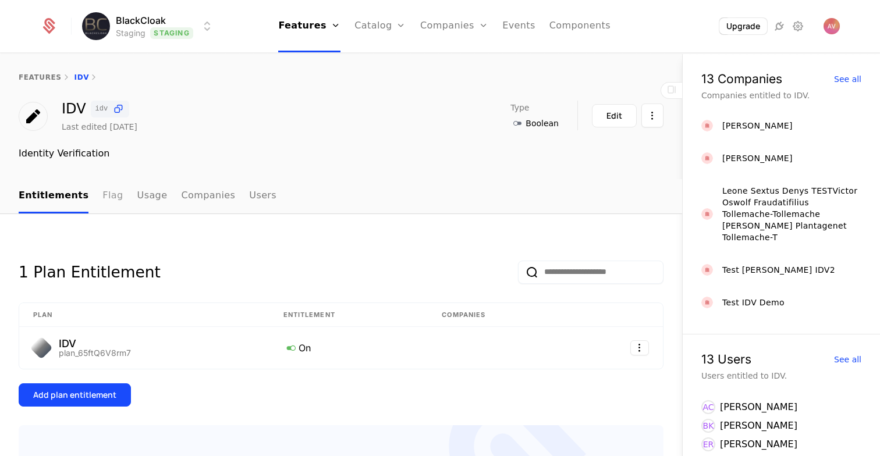
click at [102, 193] on link "Flag" at bounding box center [112, 196] width 20 height 34
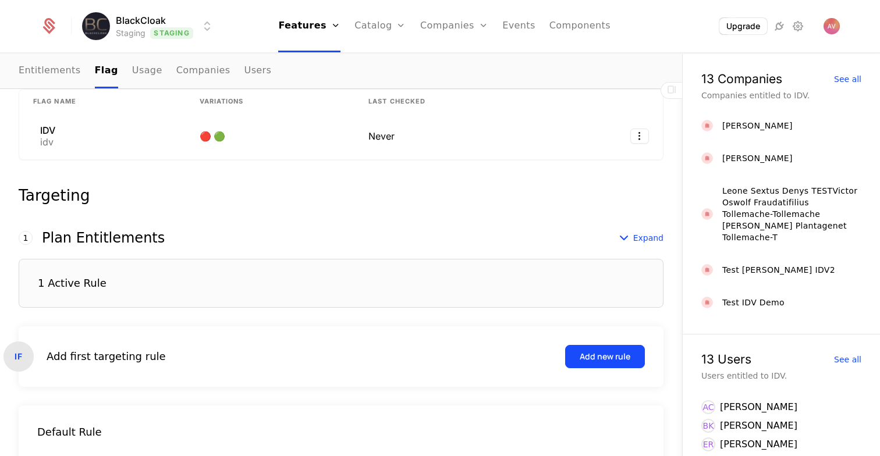
scroll to position [248, 0]
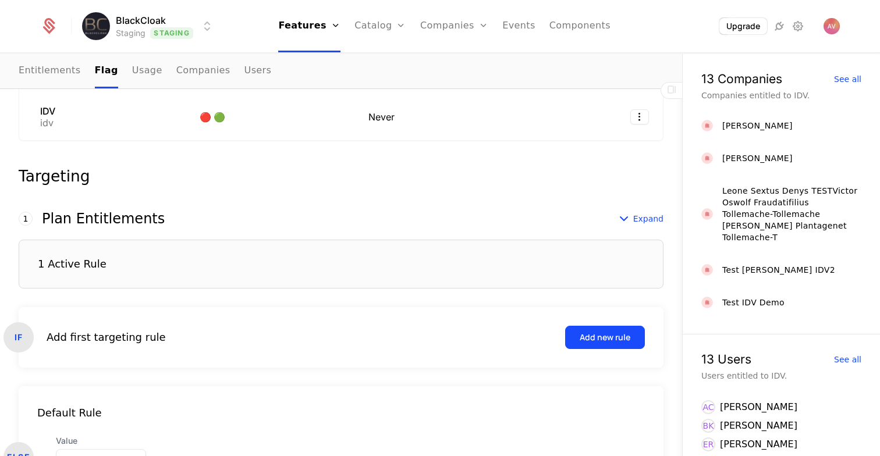
click at [198, 257] on div "1 Active Rule" at bounding box center [341, 264] width 645 height 49
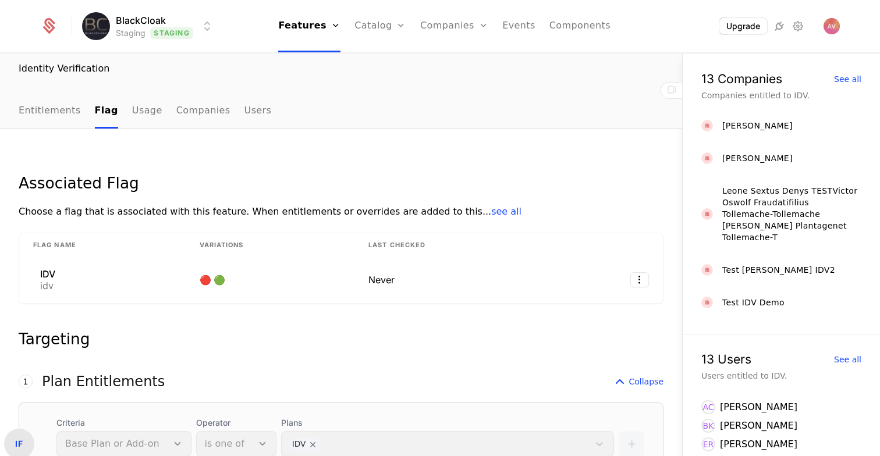
scroll to position [0, 0]
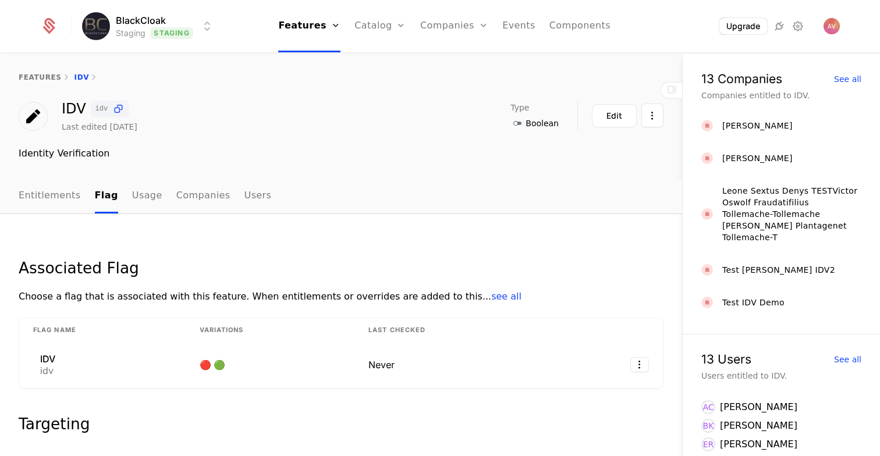
click at [453, 194] on nav "Entitlements Flag Usage Companies Users" at bounding box center [341, 196] width 645 height 34
